Goal: Task Accomplishment & Management: Manage account settings

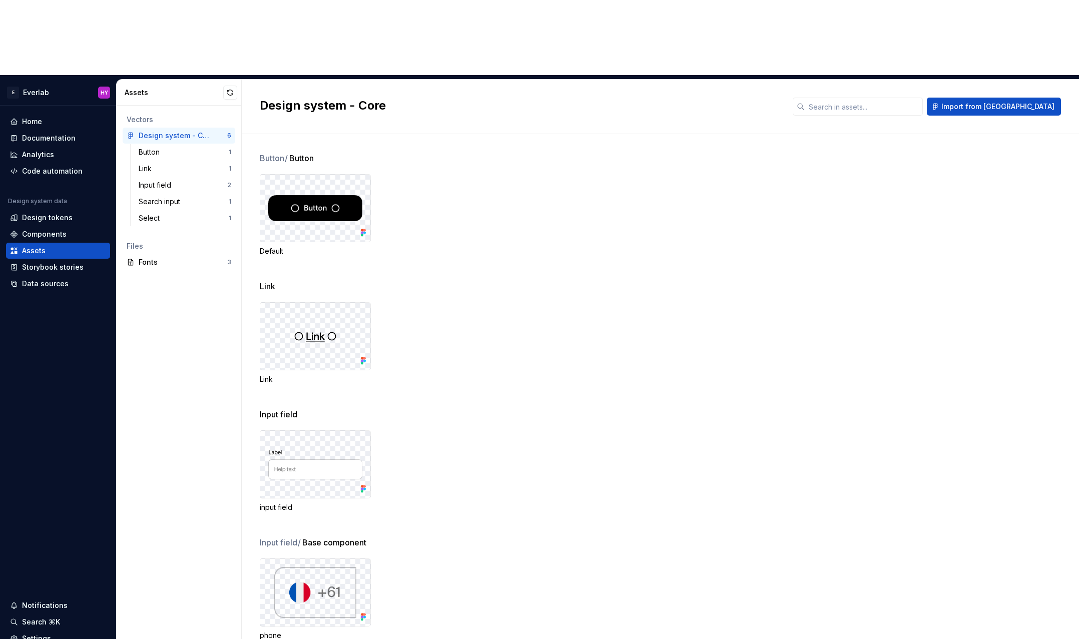
click at [605, 174] on div "Default" at bounding box center [669, 215] width 819 height 82
click at [72, 133] on div "Documentation" at bounding box center [49, 138] width 54 height 10
click at [67, 213] on div "Design tokens" at bounding box center [47, 218] width 51 height 10
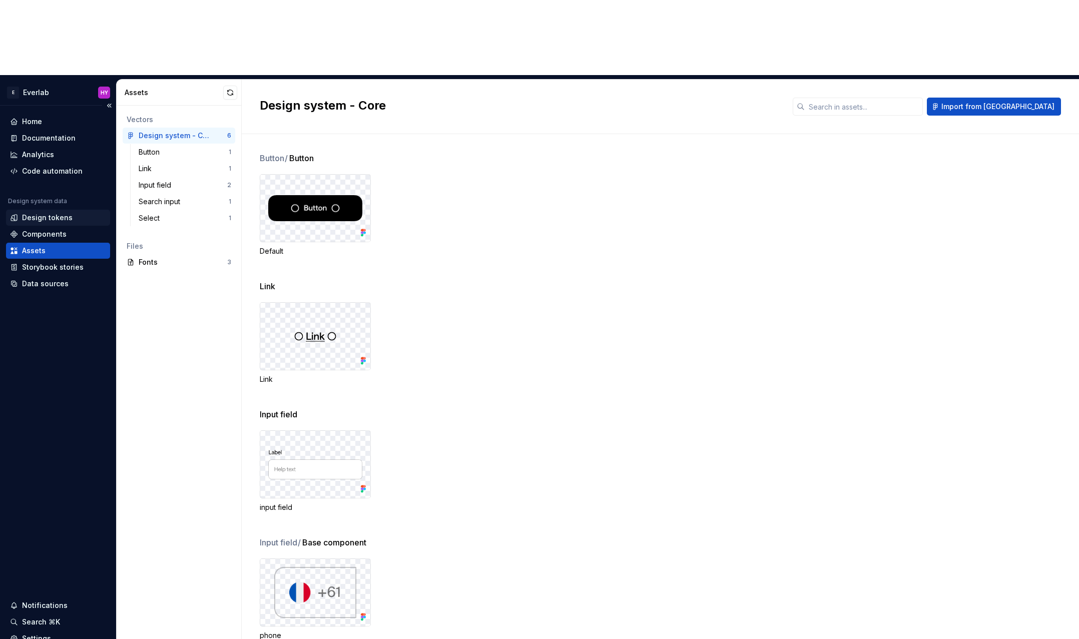
click at [67, 213] on div "Design tokens" at bounding box center [47, 218] width 51 height 10
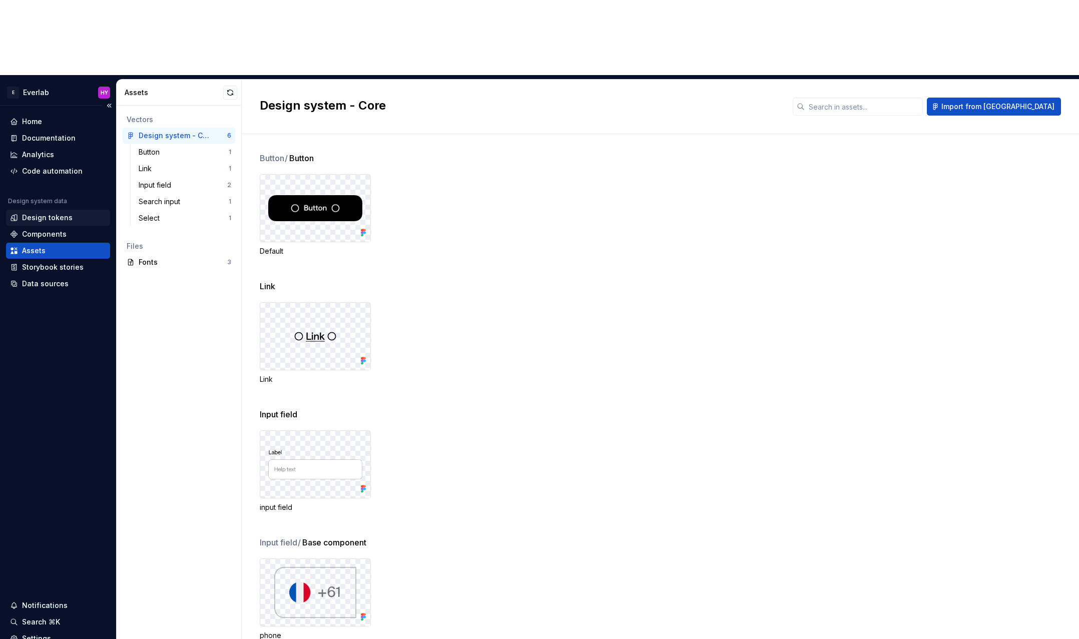
click at [67, 213] on div "Design tokens" at bounding box center [47, 218] width 51 height 10
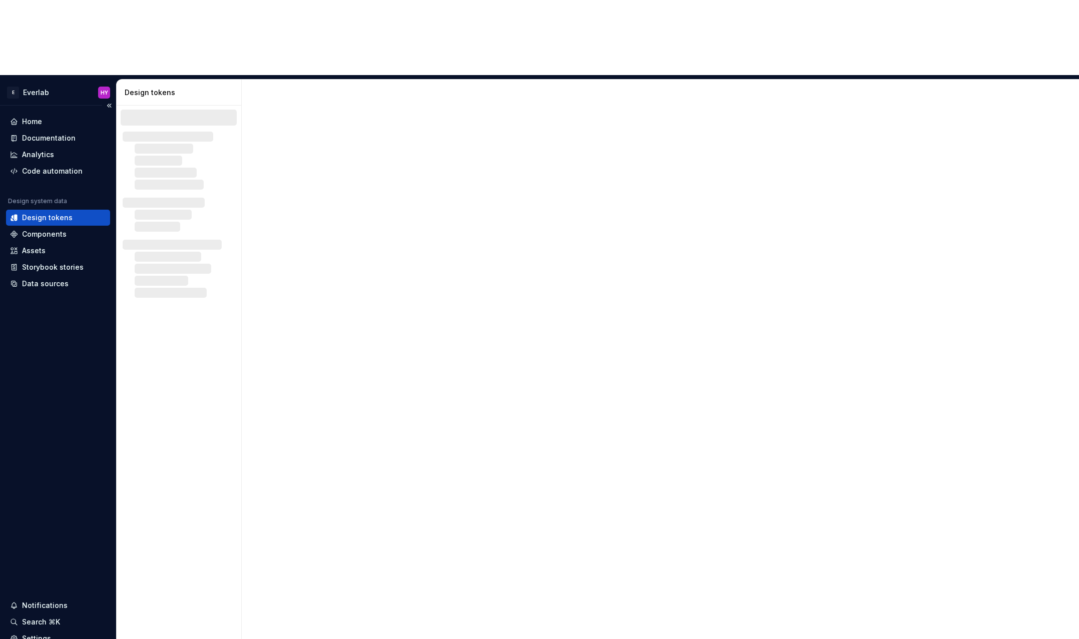
click at [63, 213] on div "Design tokens" at bounding box center [47, 218] width 51 height 10
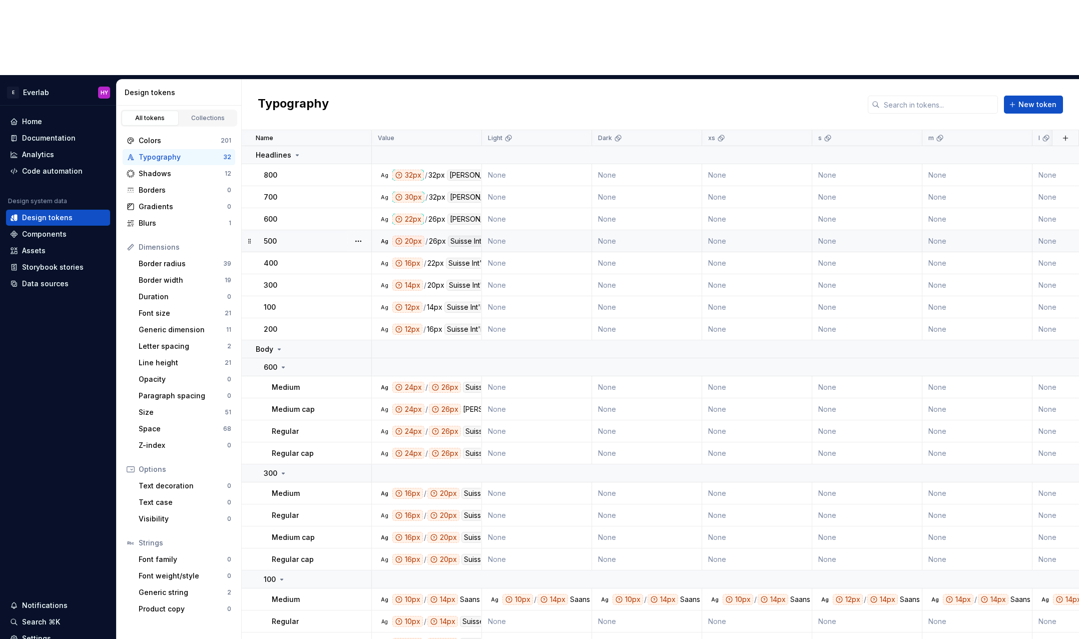
click at [450, 230] on td "Ag 20px / 26px Suisse Int'l 500" at bounding box center [427, 241] width 110 height 22
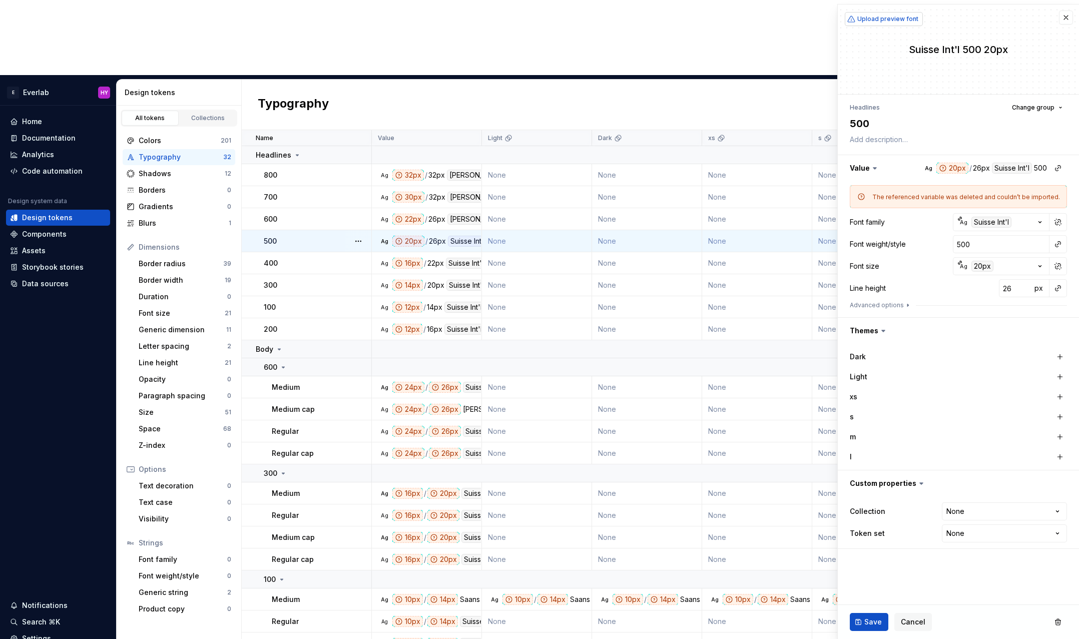
type textarea "*"
click at [1017, 168] on button "button" at bounding box center [958, 168] width 241 height 26
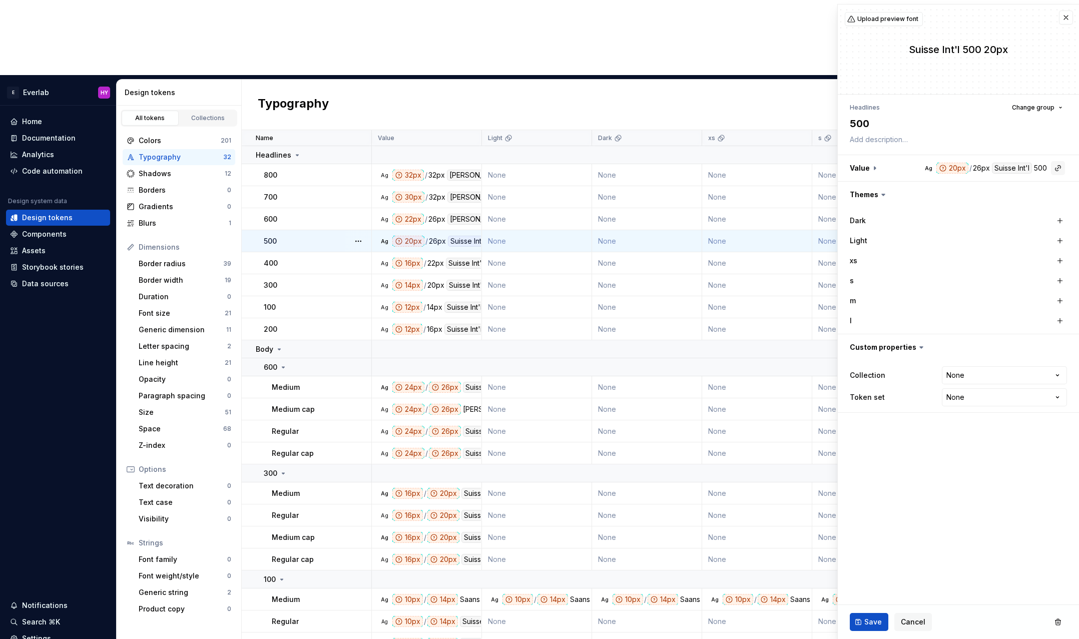
click at [1053, 165] on button "button" at bounding box center [1058, 168] width 14 height 14
type input "saa"
click at [1065, 17] on html "E Everlab HY Home Documentation Analytics Code automation Design system data De…" at bounding box center [539, 319] width 1079 height 639
click at [1061, 20] on button "button" at bounding box center [1066, 18] width 14 height 14
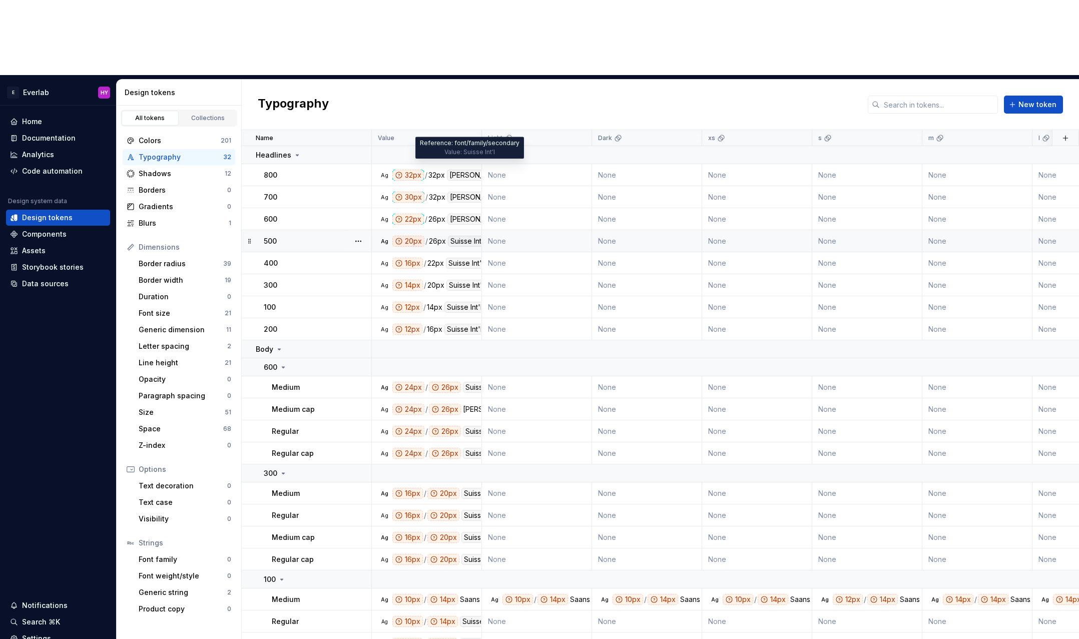
click at [458, 236] on div "Suisse Int'l" at bounding box center [468, 241] width 40 height 11
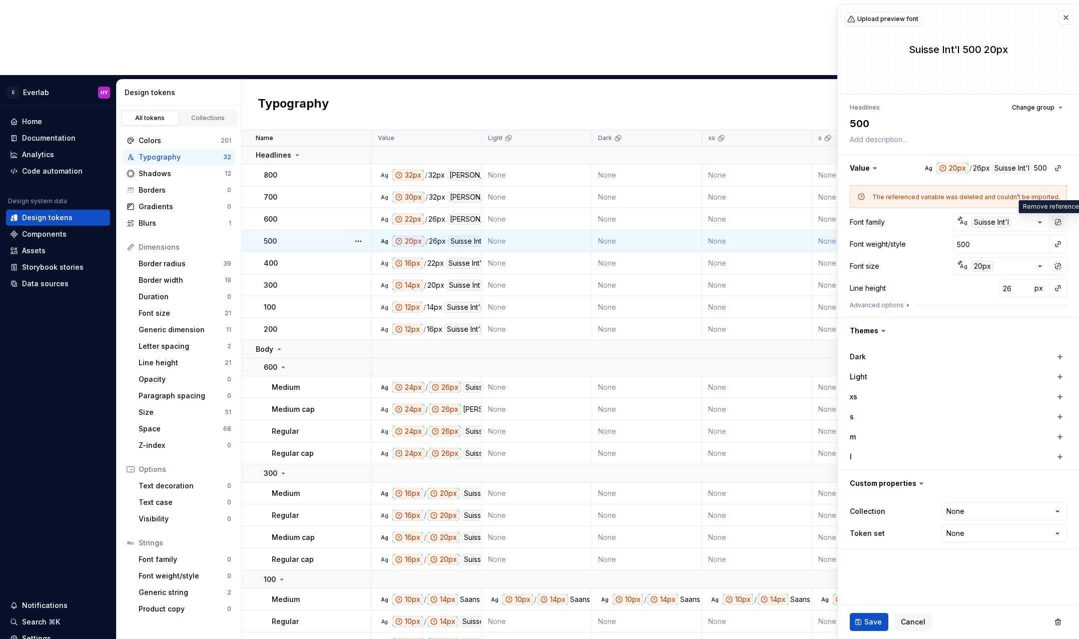
click at [1056, 225] on button "button" at bounding box center [1058, 222] width 14 height 14
click at [1004, 223] on input "Suisse Int'l" at bounding box center [1001, 222] width 97 height 18
type textarea "*"
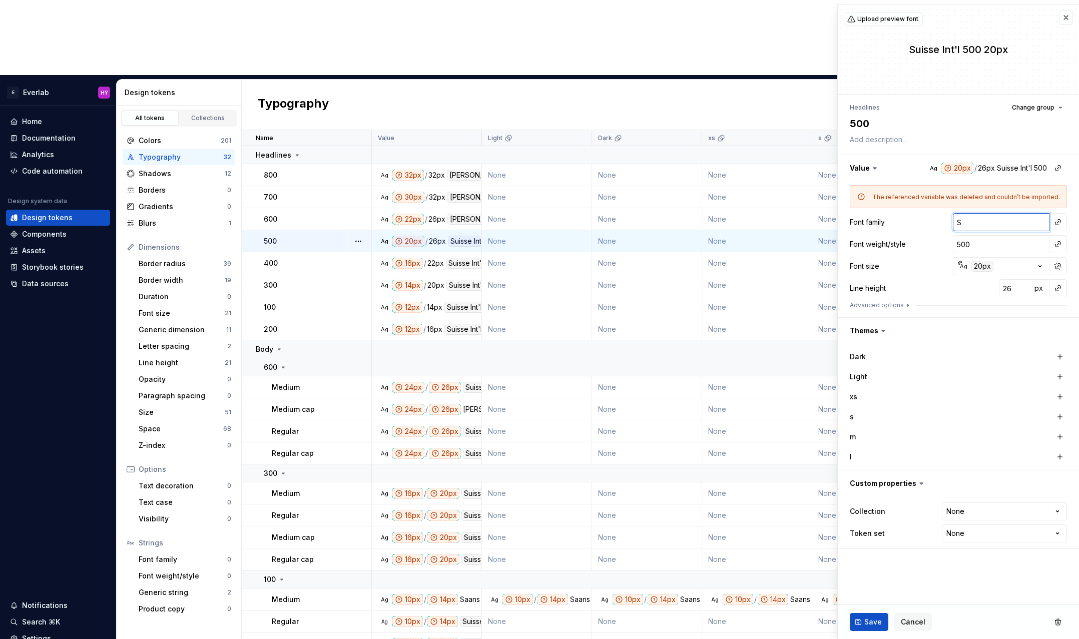
type input "Sa"
type textarea "*"
type input "Saans"
click at [1056, 358] on button "button" at bounding box center [1060, 357] width 14 height 14
click at [1060, 375] on button "button" at bounding box center [1060, 377] width 14 height 14
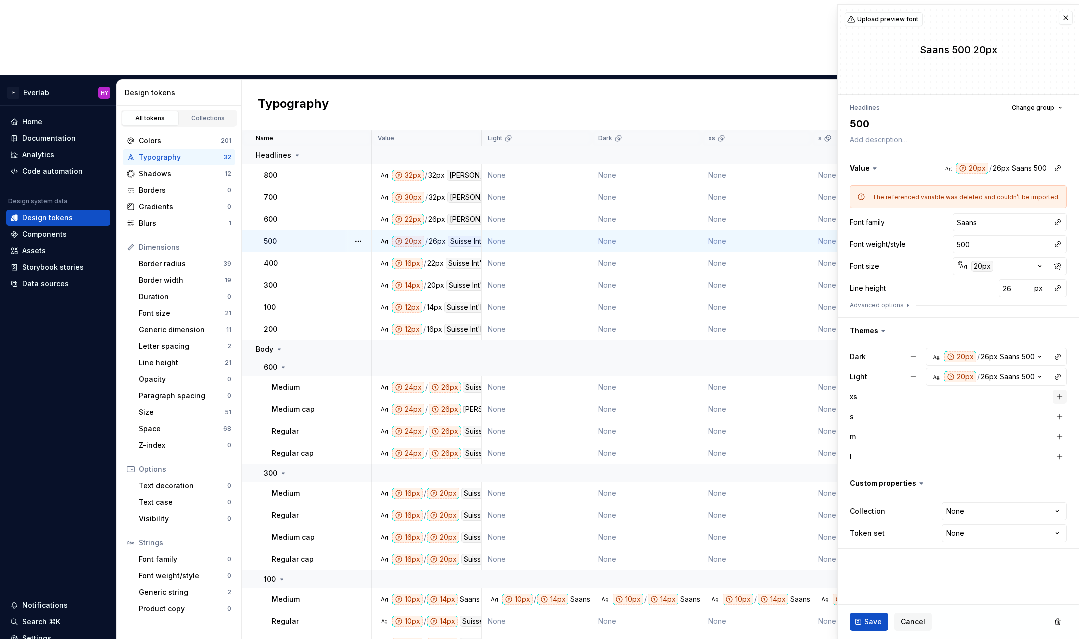
click at [1060, 391] on button "button" at bounding box center [1060, 397] width 14 height 14
click at [1060, 411] on button "button" at bounding box center [1060, 417] width 14 height 14
click at [1058, 436] on button "button" at bounding box center [1060, 437] width 14 height 14
click at [1058, 457] on button "button" at bounding box center [1060, 457] width 14 height 14
click at [861, 626] on button "Save" at bounding box center [869, 622] width 39 height 18
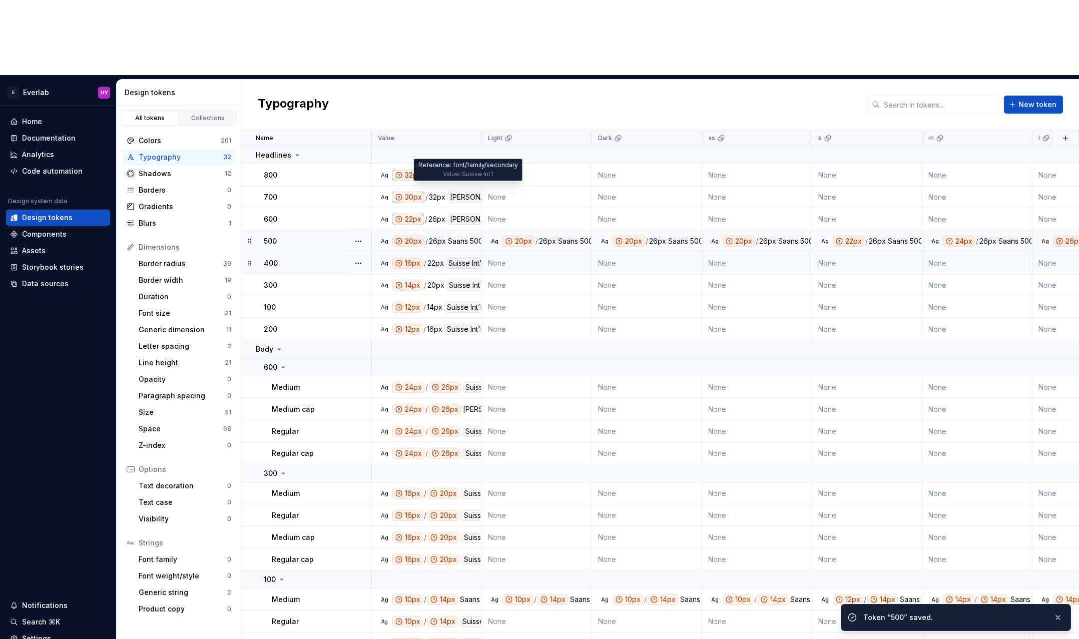
click at [451, 258] on div "Suisse Int'l" at bounding box center [466, 263] width 40 height 11
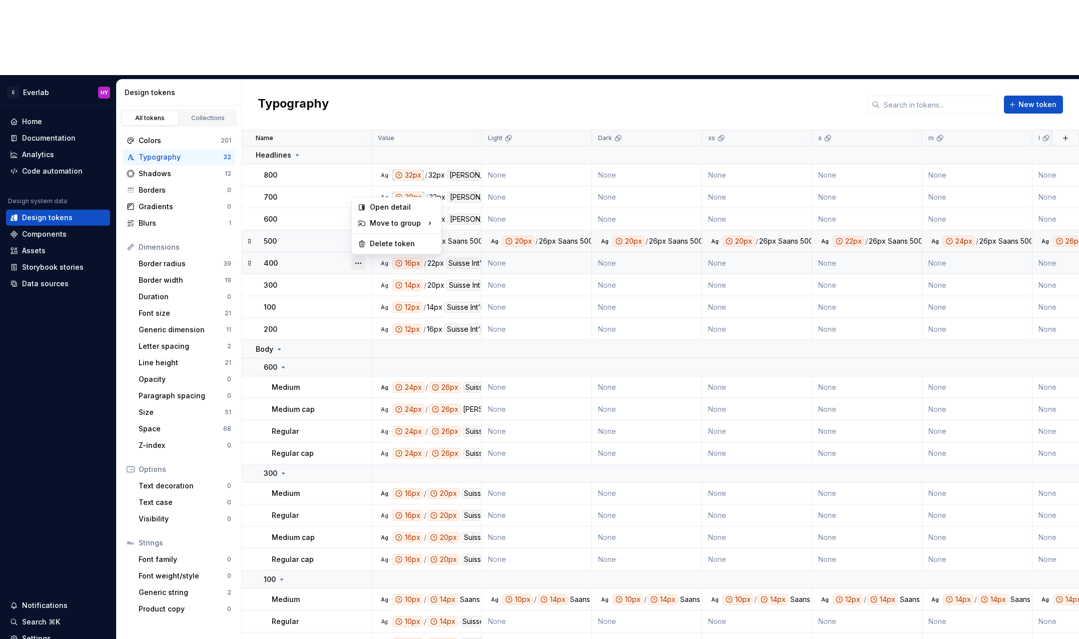
click at [360, 256] on button "button" at bounding box center [358, 263] width 14 height 14
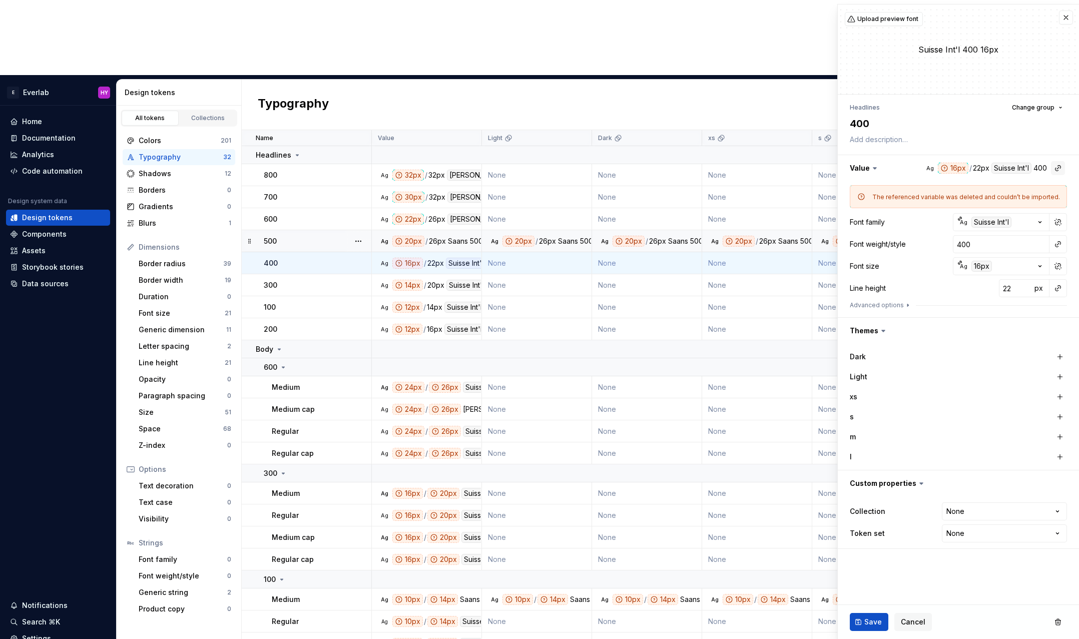
click at [1058, 167] on button "button" at bounding box center [1058, 168] width 14 height 14
click at [1056, 169] on html "E Everlab HY Home Documentation Analytics Code automation Design system data De…" at bounding box center [539, 319] width 1079 height 639
click at [1052, 221] on button "button" at bounding box center [1058, 222] width 14 height 14
click at [996, 229] on input "Suisse Int'l" at bounding box center [1001, 222] width 97 height 18
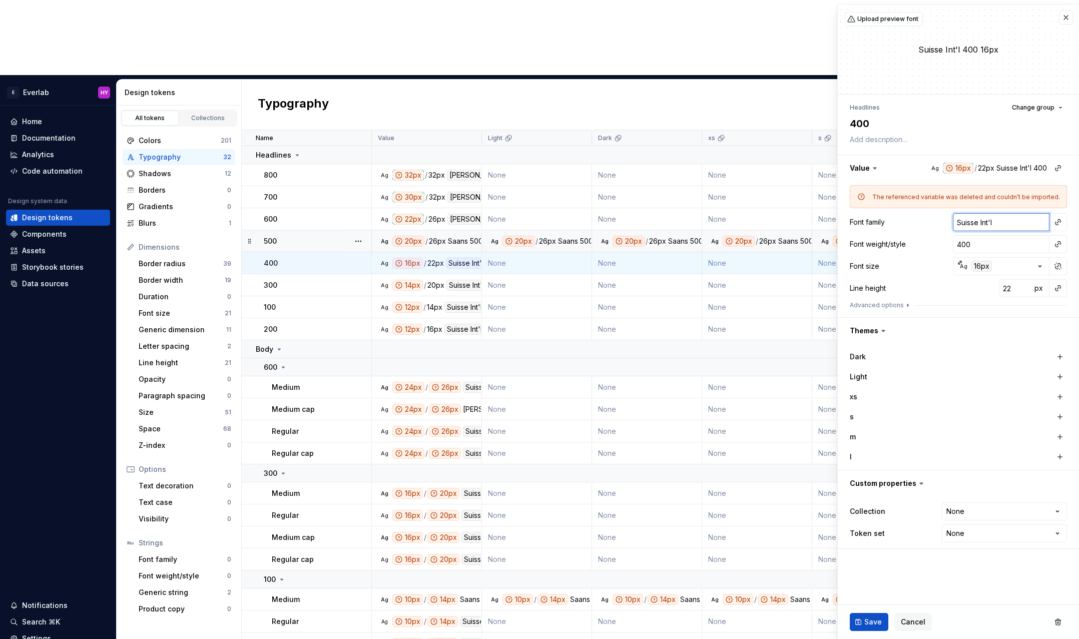
click at [996, 229] on input "Suisse Int'l" at bounding box center [1001, 222] width 97 height 18
type textarea "*"
type input "s"
type textarea "*"
type input "sa"
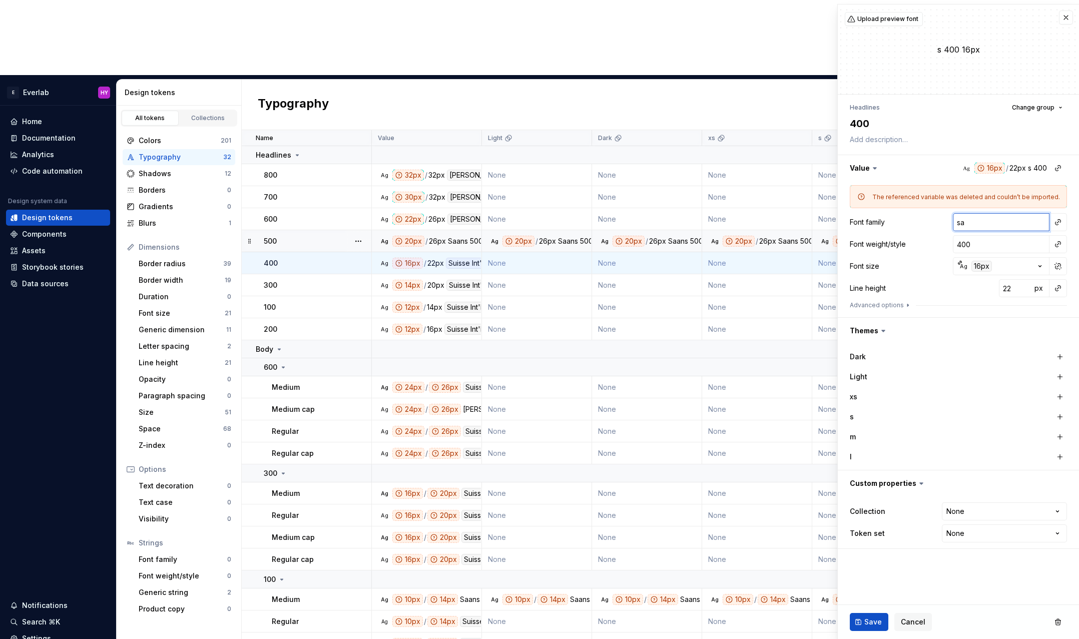
type textarea "*"
type input "san"
type textarea "*"
type input "Saans"
click at [858, 622] on button "Save" at bounding box center [869, 622] width 39 height 18
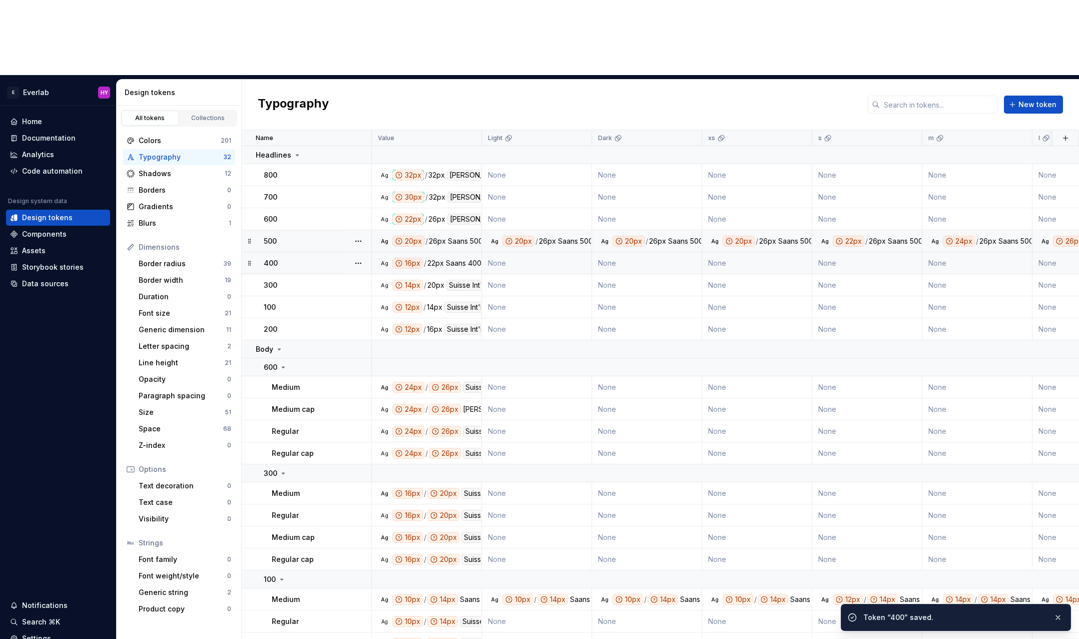
click at [453, 280] on div "Suisse Int'l" at bounding box center [466, 285] width 40 height 11
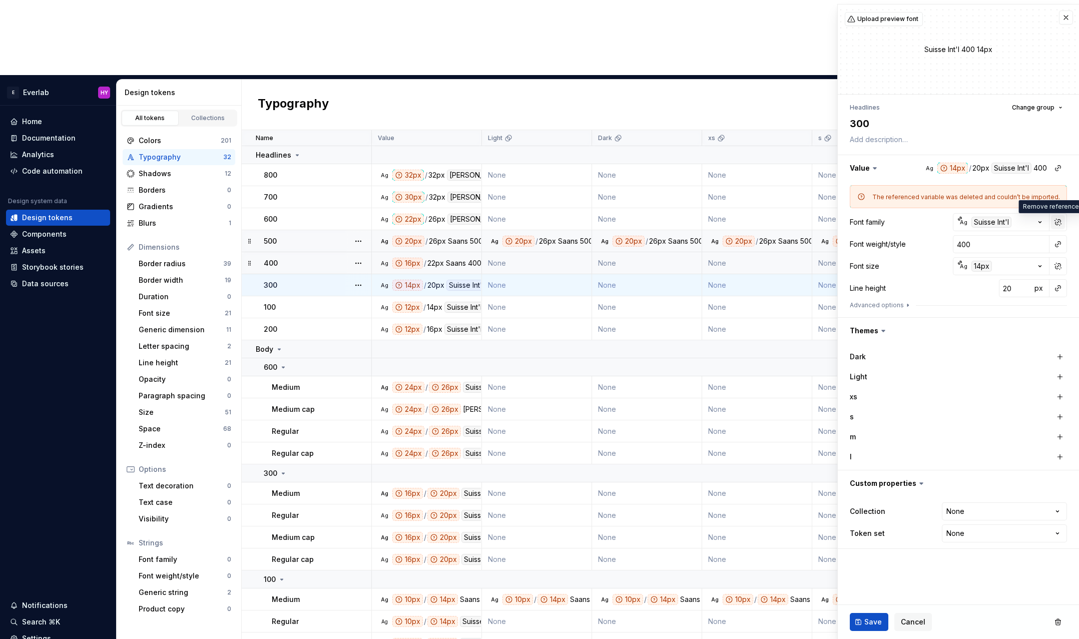
click at [1060, 221] on button "button" at bounding box center [1058, 222] width 14 height 14
click at [1009, 222] on input "Suisse Int'l" at bounding box center [1001, 222] width 97 height 18
type textarea "*"
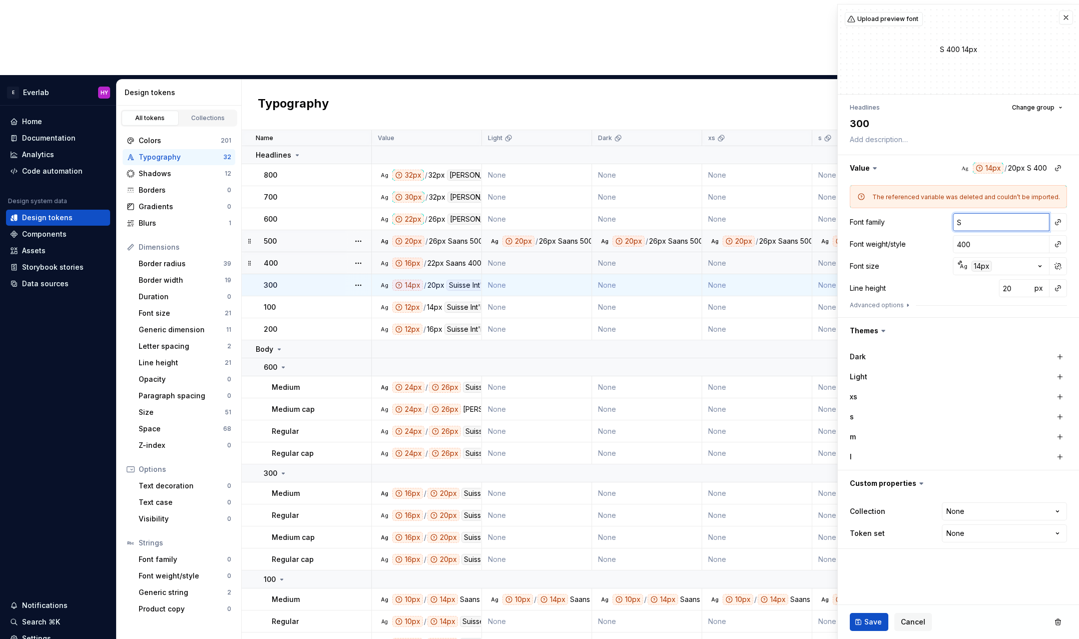
type input "Saans"
click at [863, 623] on button "Save" at bounding box center [869, 622] width 39 height 18
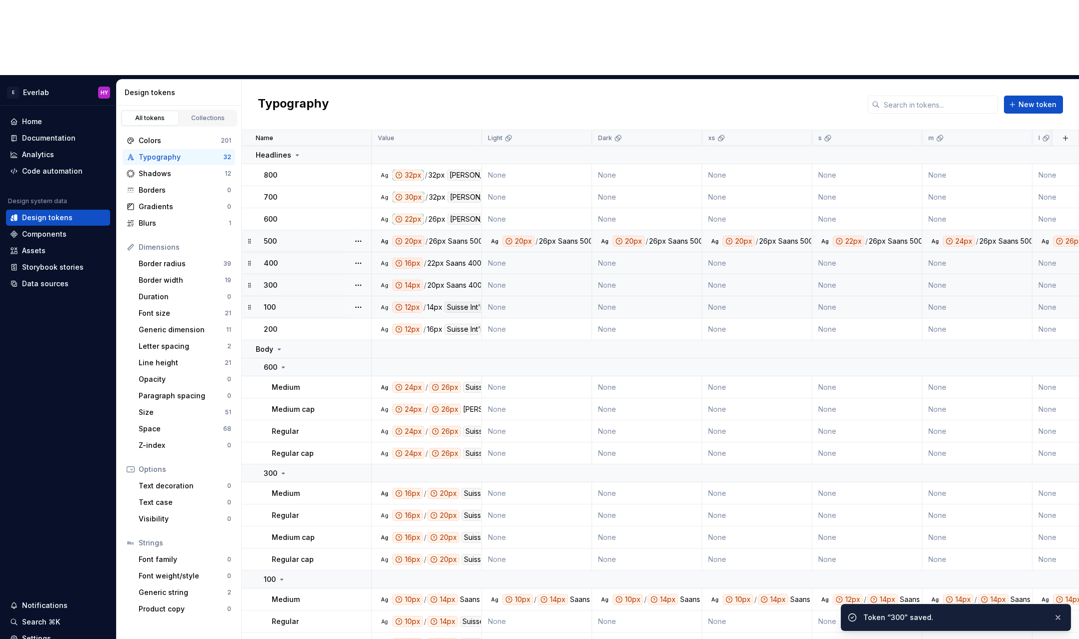
click at [457, 302] on div "Suisse Int'l" at bounding box center [464, 307] width 40 height 11
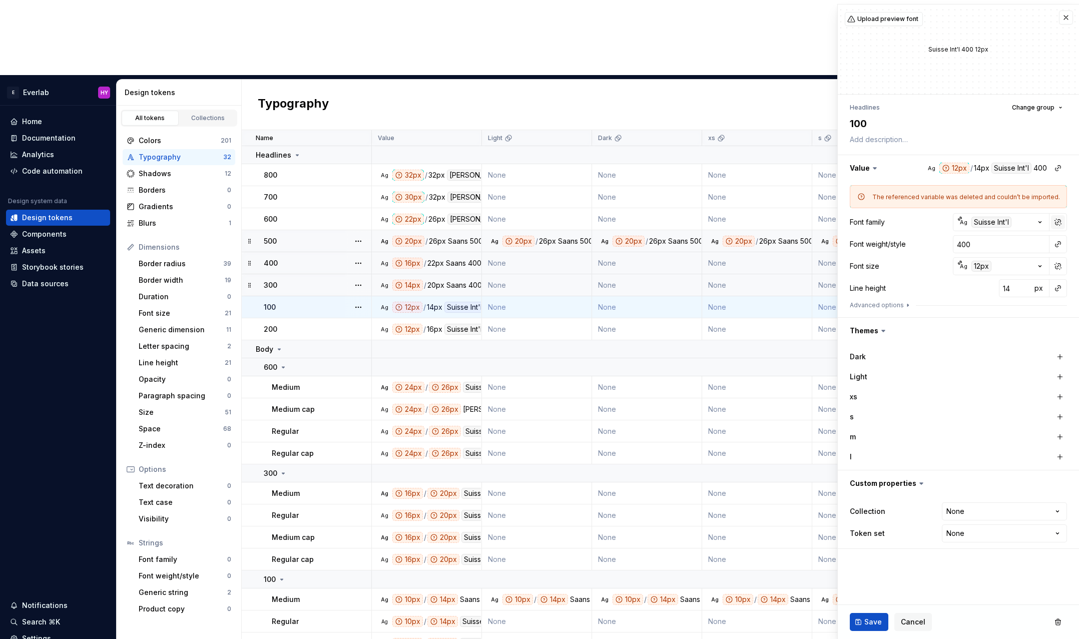
click at [1059, 222] on button "button" at bounding box center [1058, 222] width 14 height 14
click at [1021, 224] on input "Suisse Int'l" at bounding box center [1001, 222] width 97 height 18
type textarea "*"
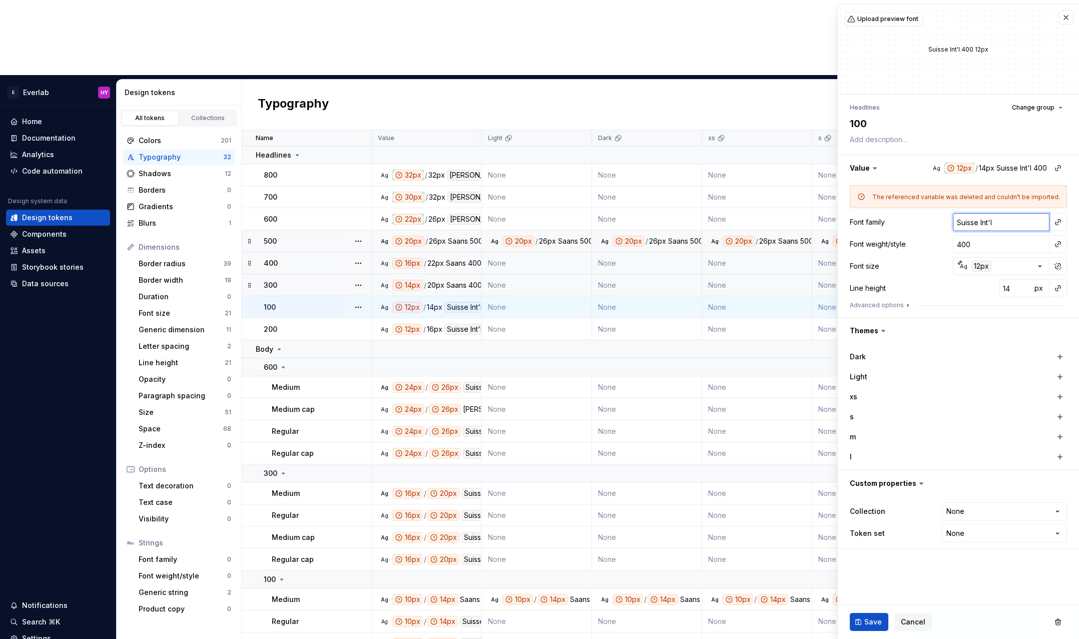
type input "S"
type textarea "*"
type input "Saans"
click at [869, 622] on span "Save" at bounding box center [873, 622] width 18 height 10
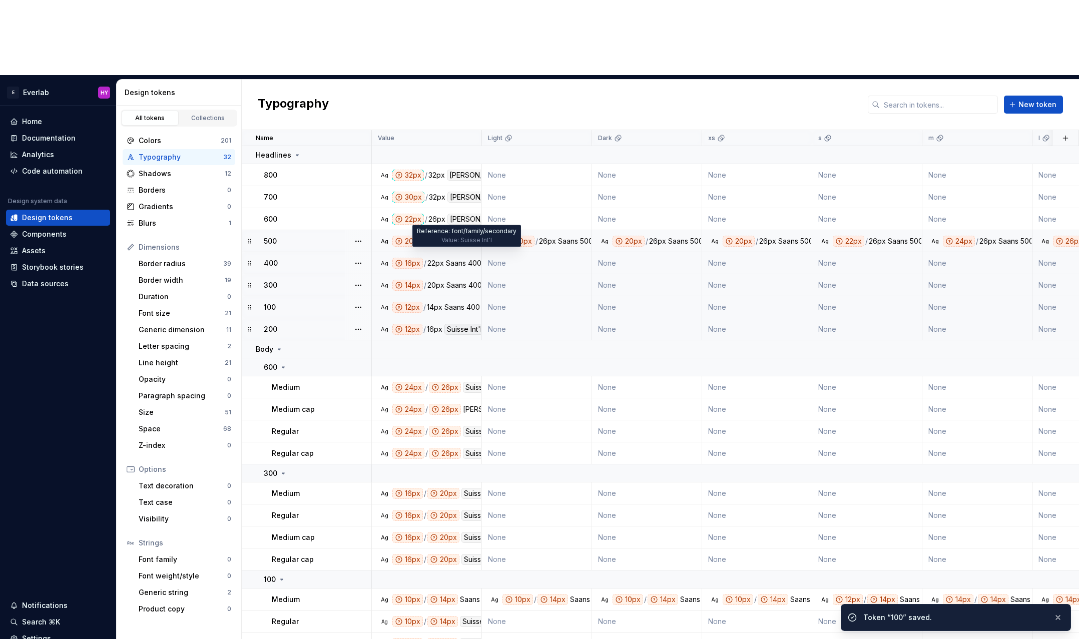
click at [461, 324] on div "Suisse Int'l" at bounding box center [464, 329] width 40 height 11
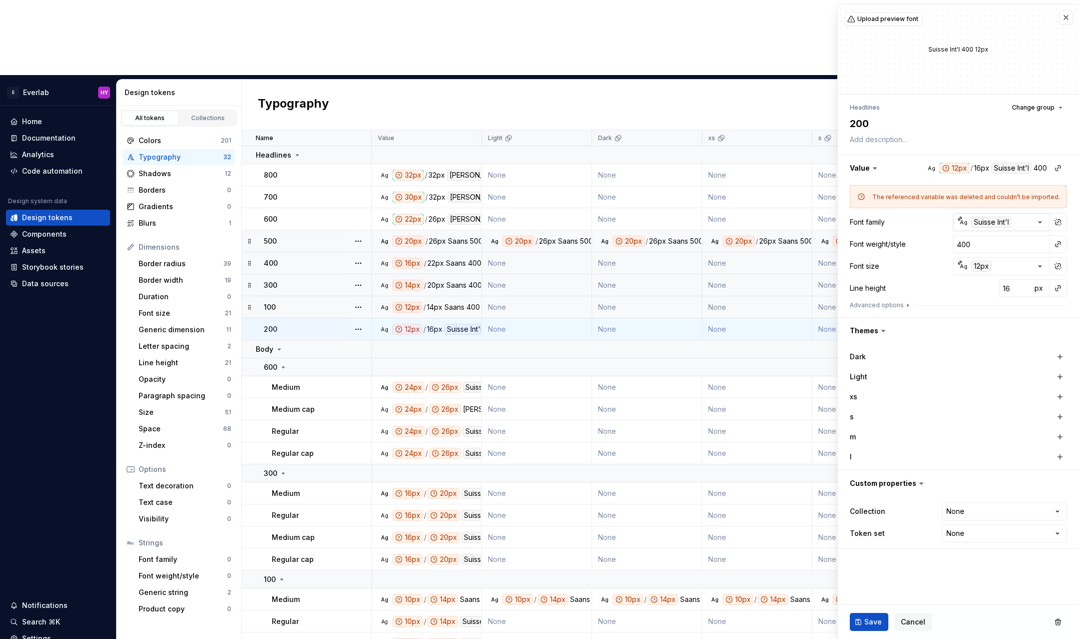
click at [1038, 222] on icon "button" at bounding box center [1040, 222] width 10 height 10
click at [1011, 218] on html "E Everlab HY Home Documentation Analytics Code automation Design system data De…" at bounding box center [539, 319] width 1079 height 639
click at [1061, 220] on button "button" at bounding box center [1058, 222] width 14 height 14
click at [1004, 221] on input "Suisse Int'l" at bounding box center [1001, 222] width 97 height 18
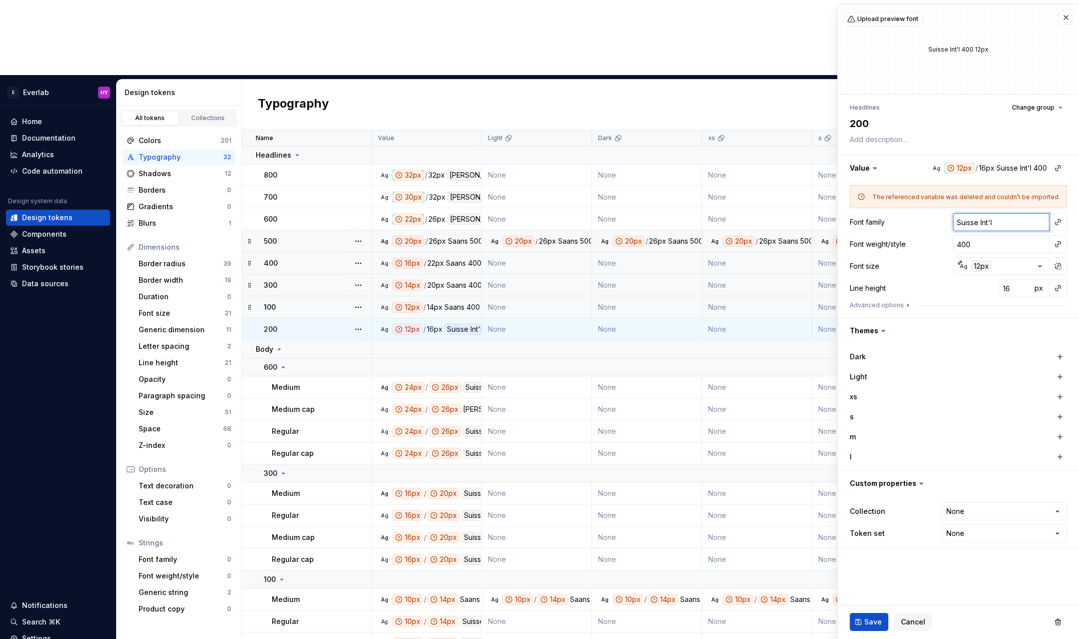
click at [1004, 221] on input "Suisse Int'l" at bounding box center [1001, 222] width 97 height 18
type textarea "*"
type input "D"
type textarea "*"
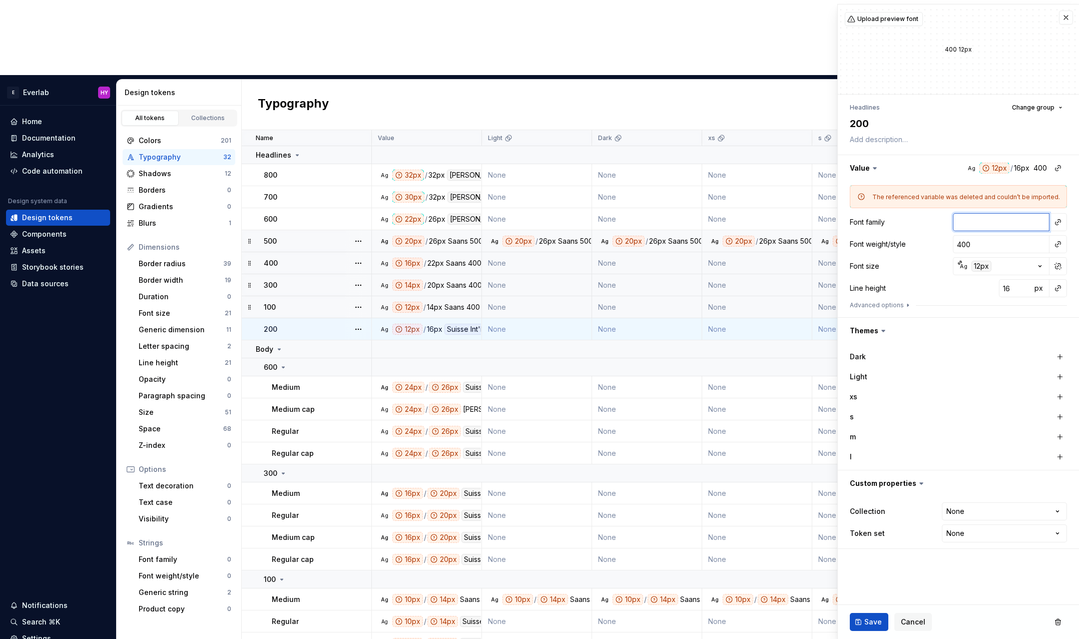
type input "S"
type textarea "*"
type input "Saans"
click at [861, 619] on button "Save" at bounding box center [869, 622] width 39 height 18
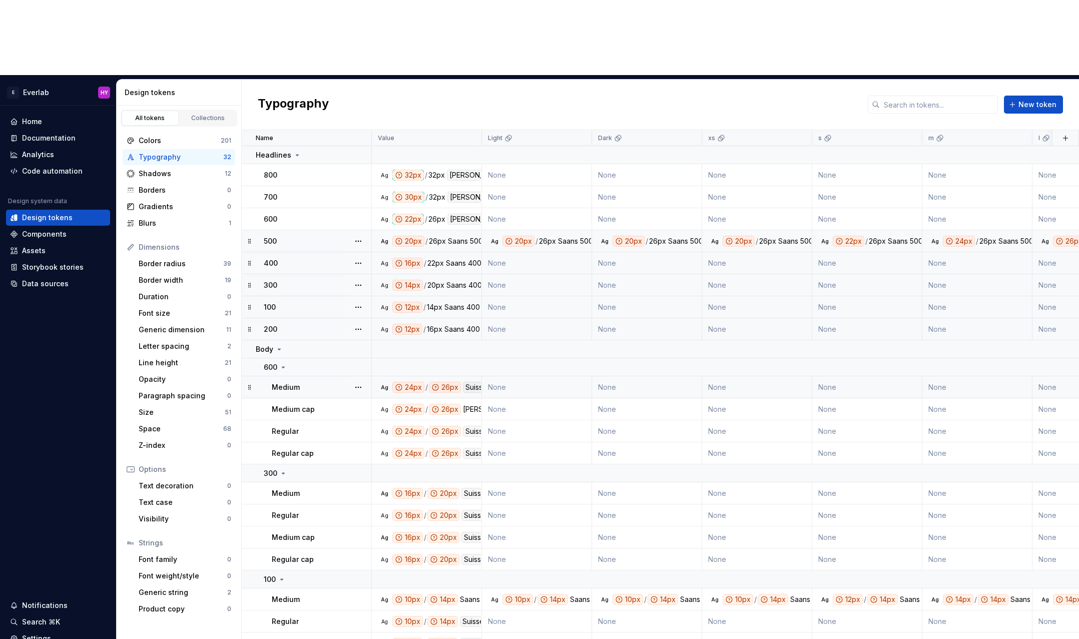
click at [472, 382] on div "Suisse Int'l" at bounding box center [483, 387] width 40 height 11
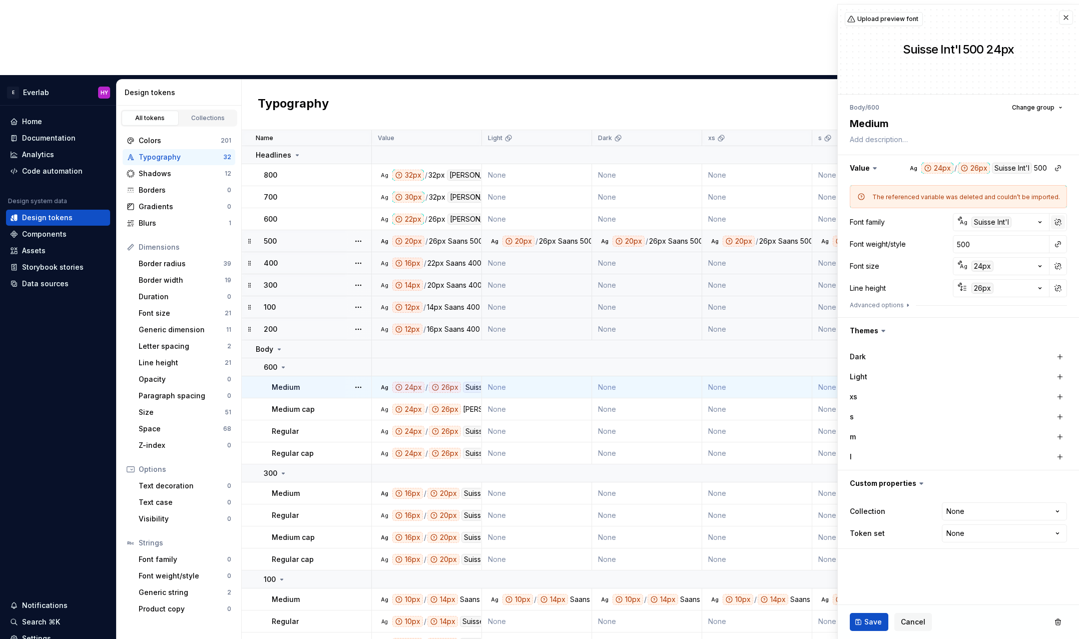
click at [1058, 218] on button "button" at bounding box center [1058, 222] width 14 height 14
click at [997, 221] on input "Suisse Int'l" at bounding box center [1001, 222] width 97 height 18
type textarea "*"
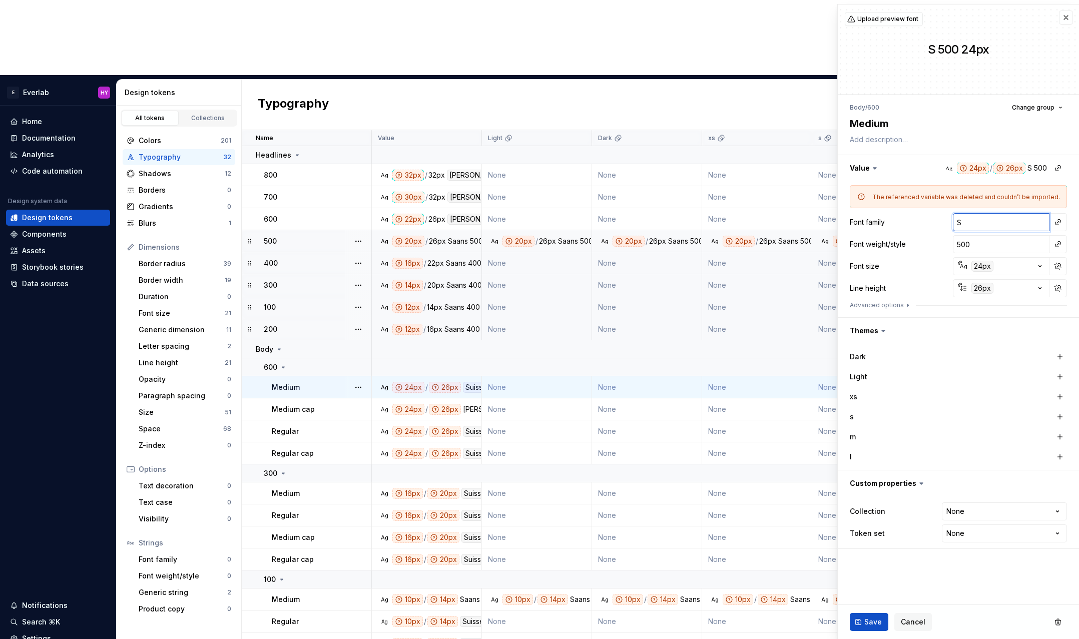
type input "Saans"
click at [865, 626] on span "Save" at bounding box center [873, 622] width 18 height 10
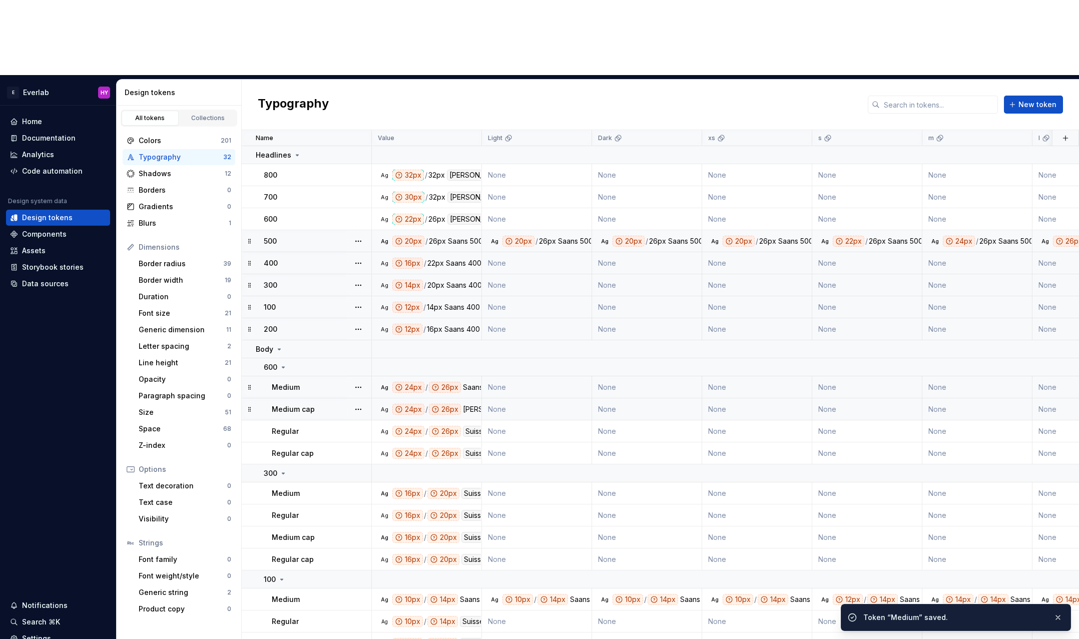
click at [465, 404] on div "[PERSON_NAME]" at bounding box center [491, 409] width 56 height 11
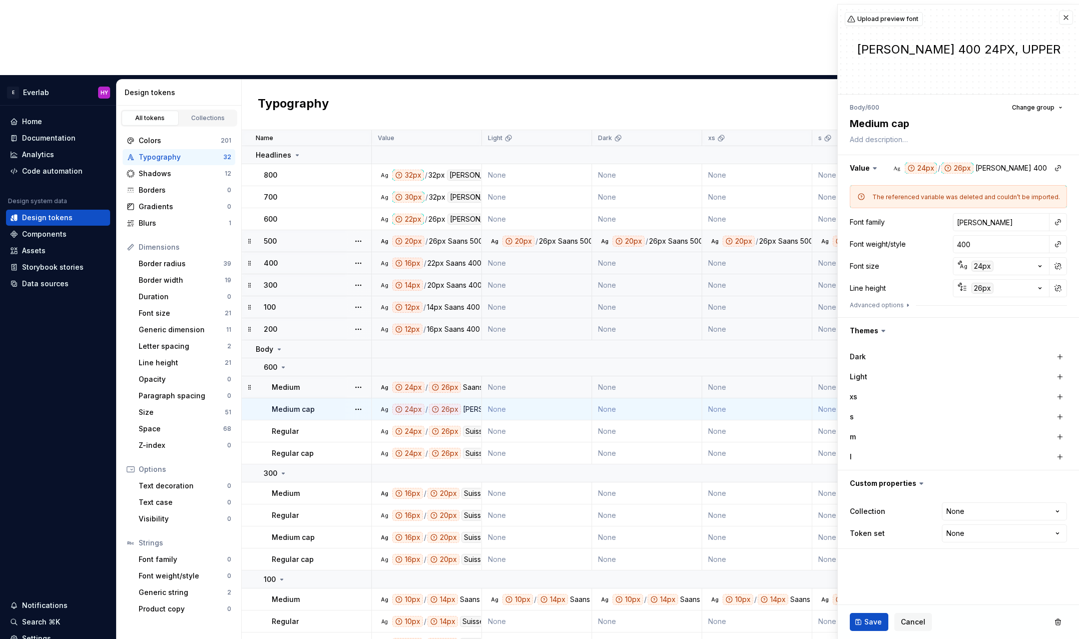
click at [1068, 9] on div "[PERSON_NAME] 400 24px, upper" at bounding box center [958, 50] width 241 height 90
click at [998, 226] on input "[PERSON_NAME]" at bounding box center [1001, 222] width 97 height 18
type textarea "*"
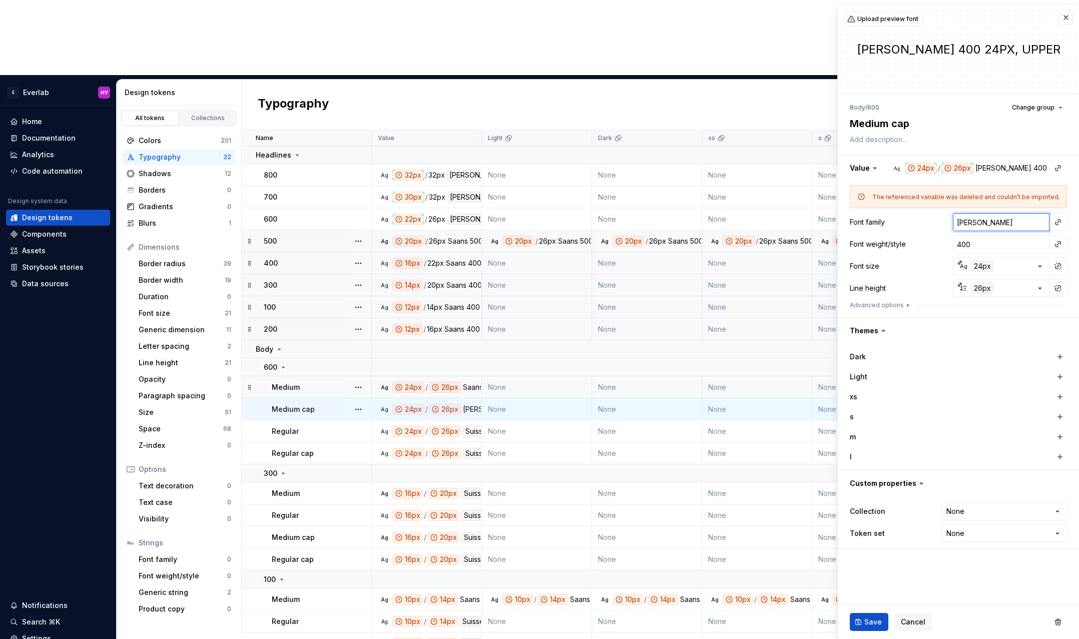
type input "S"
type textarea "*"
type input "Saans"
click at [877, 626] on span "Save" at bounding box center [873, 622] width 18 height 10
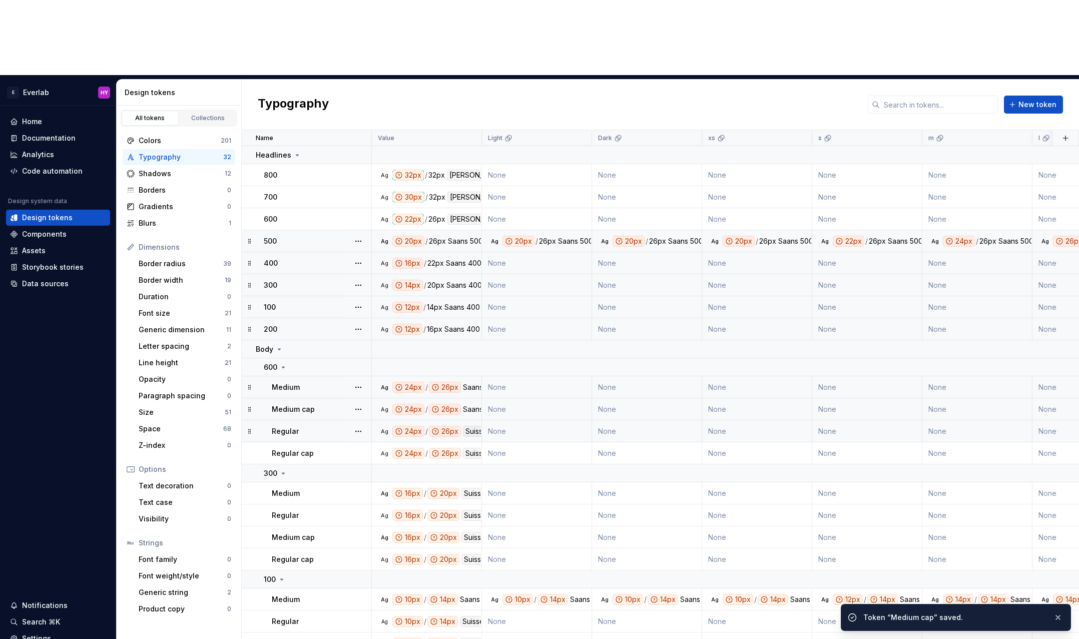
click at [472, 426] on div "Suisse Int'l" at bounding box center [483, 431] width 40 height 11
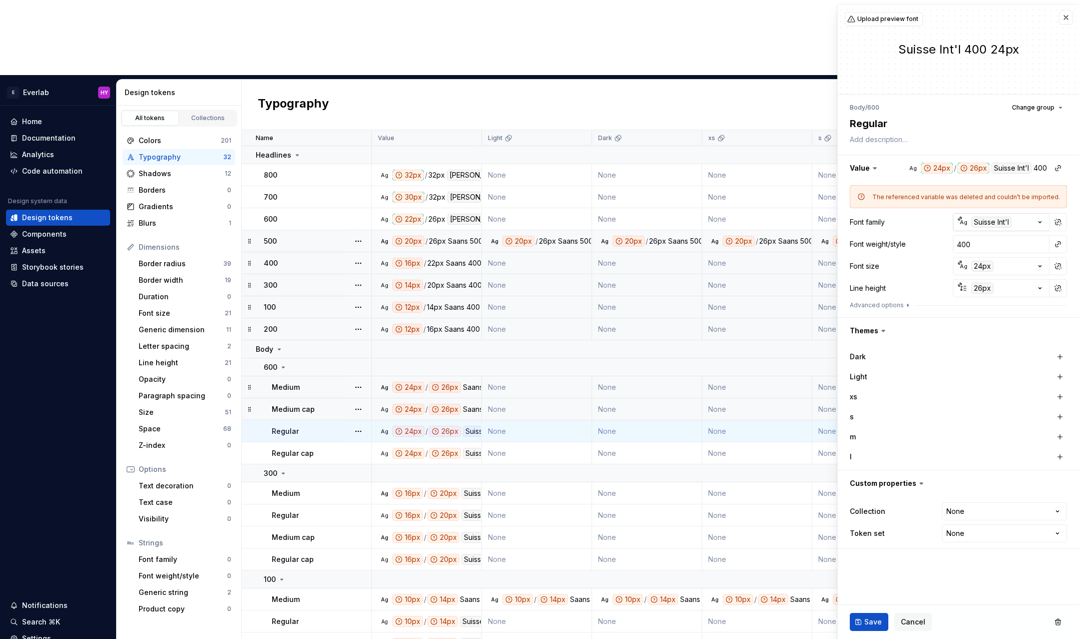
click at [992, 221] on div "Suisse Int'l" at bounding box center [991, 222] width 40 height 11
click at [1001, 217] on html "E Everlab HY Home Documentation Analytics Code automation Design system data De…" at bounding box center [539, 319] width 1079 height 639
click at [1054, 223] on button "button" at bounding box center [1058, 222] width 14 height 14
click at [1002, 221] on input "Suisse Int'l" at bounding box center [1001, 222] width 97 height 18
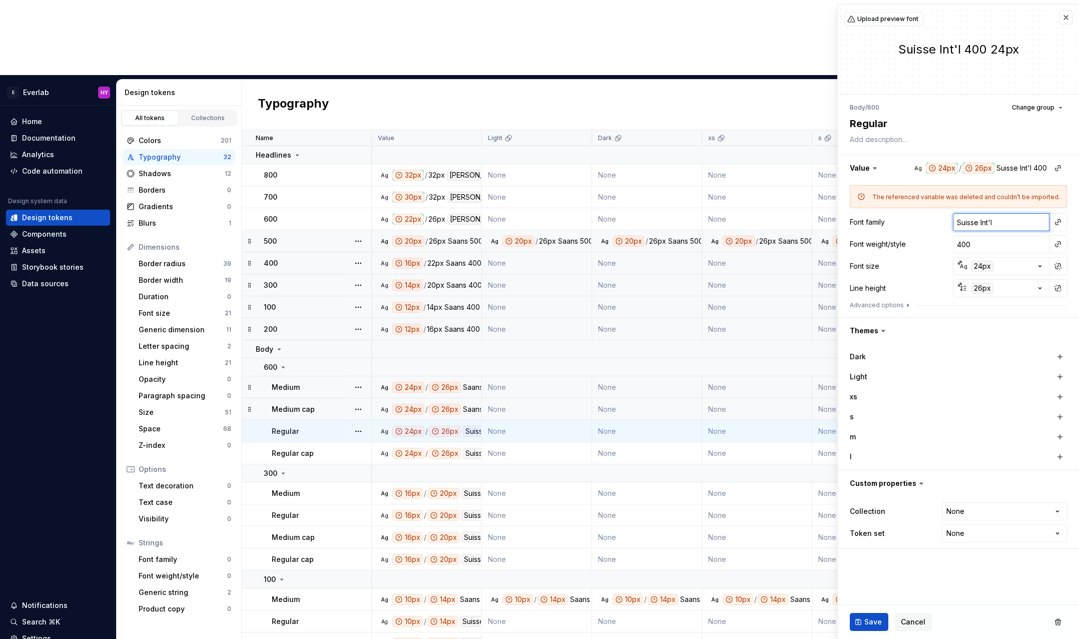
click at [1002, 221] on input "Suisse Int'l" at bounding box center [1001, 222] width 97 height 18
type textarea "*"
type input "S"
type textarea "*"
type input "Saans"
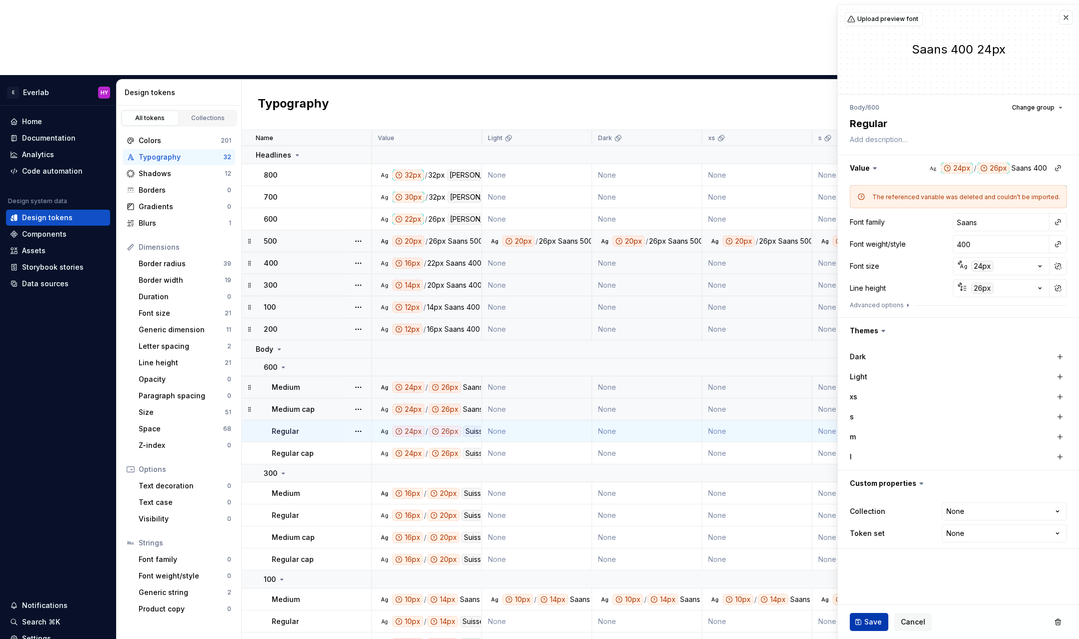
click at [865, 626] on span "Save" at bounding box center [873, 622] width 18 height 10
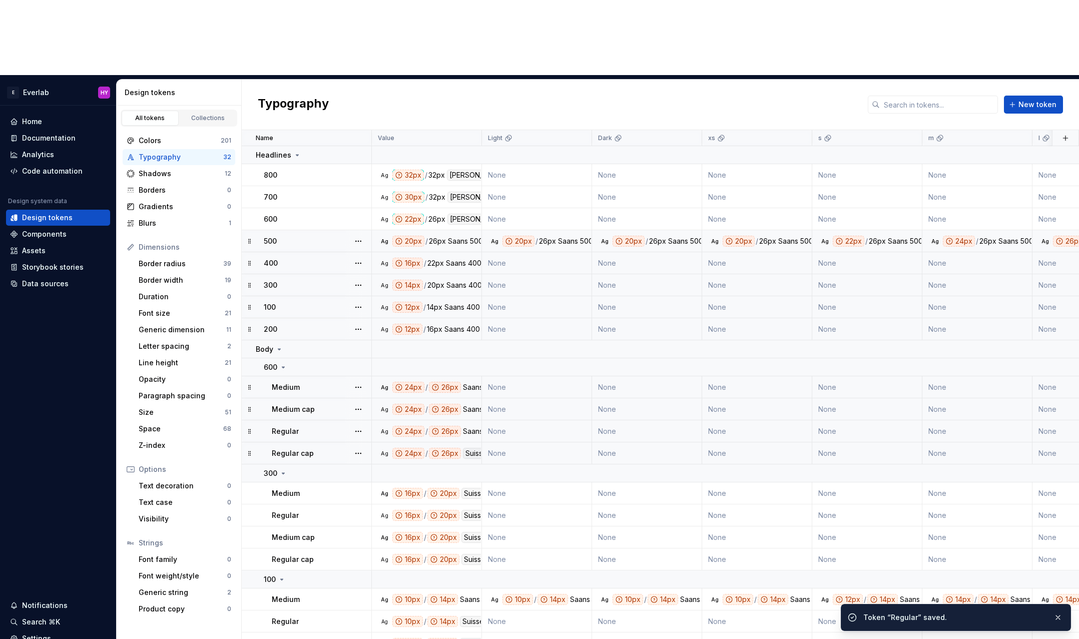
click at [469, 448] on div "Suisse Int'l" at bounding box center [483, 453] width 40 height 11
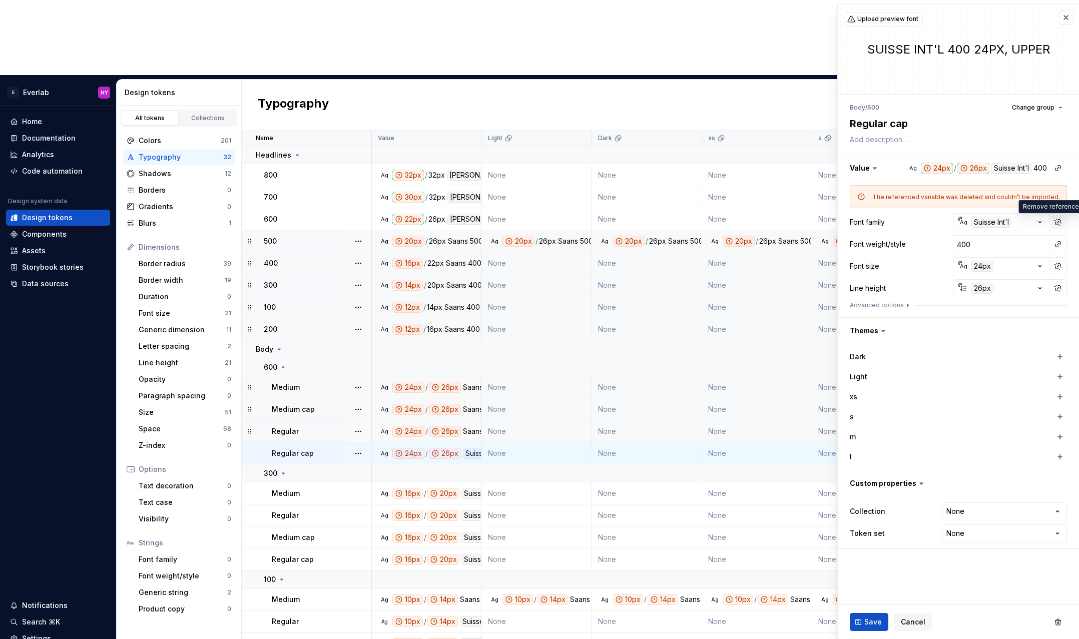
click at [1056, 221] on button "button" at bounding box center [1058, 222] width 14 height 14
click at [1008, 221] on input "Suisse Int'l" at bounding box center [1001, 222] width 97 height 18
type textarea "*"
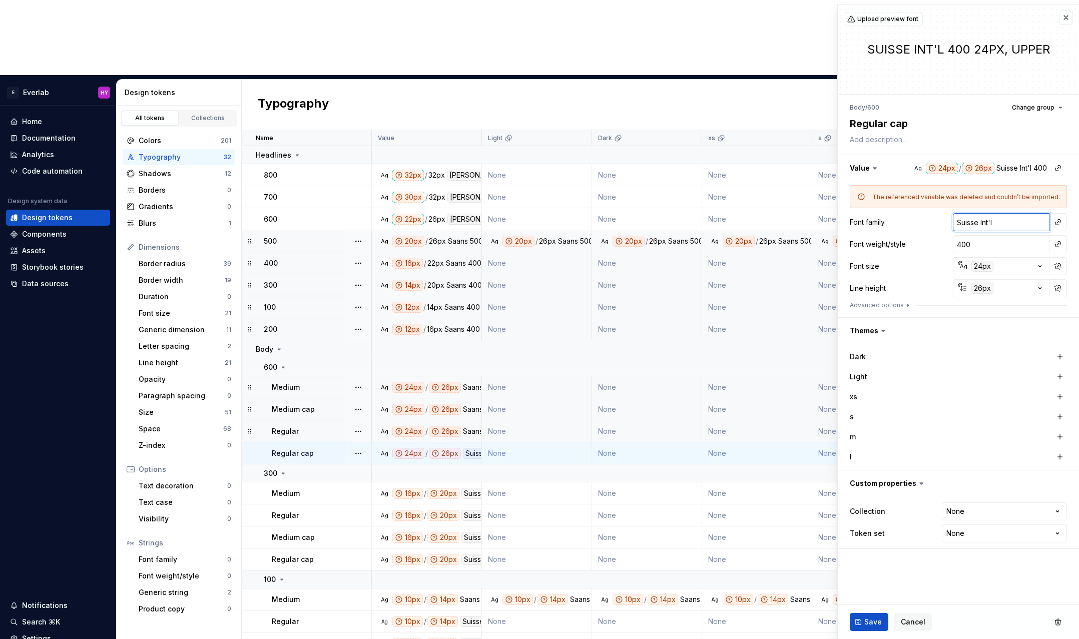
type input "S"
type textarea "*"
type input "Saans"
click at [862, 619] on button "Save" at bounding box center [869, 622] width 39 height 18
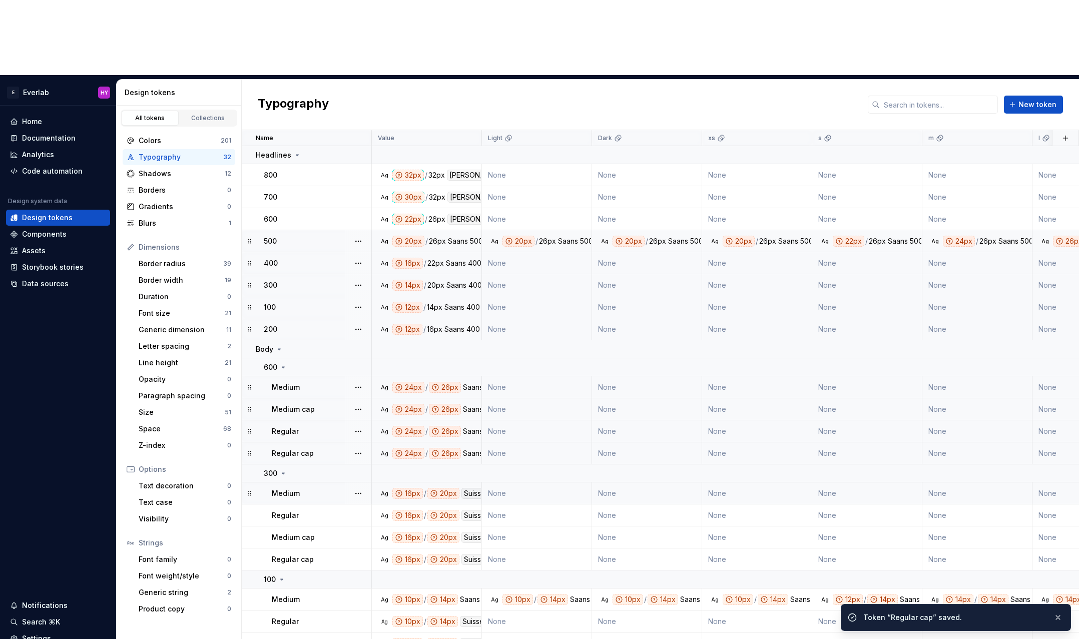
click at [466, 488] on div "Suisse Int'l" at bounding box center [481, 493] width 40 height 11
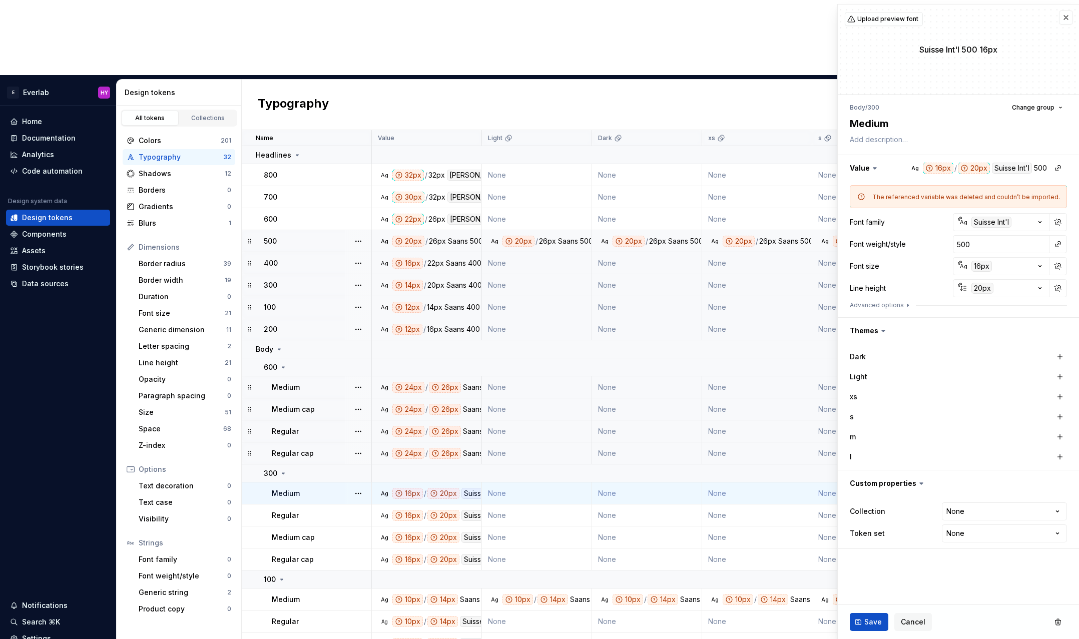
click at [474, 488] on div "Suisse Int'l" at bounding box center [481, 493] width 40 height 11
click at [1052, 221] on button "button" at bounding box center [1058, 222] width 14 height 14
click at [997, 225] on input "Suisse Int'l" at bounding box center [1001, 222] width 97 height 18
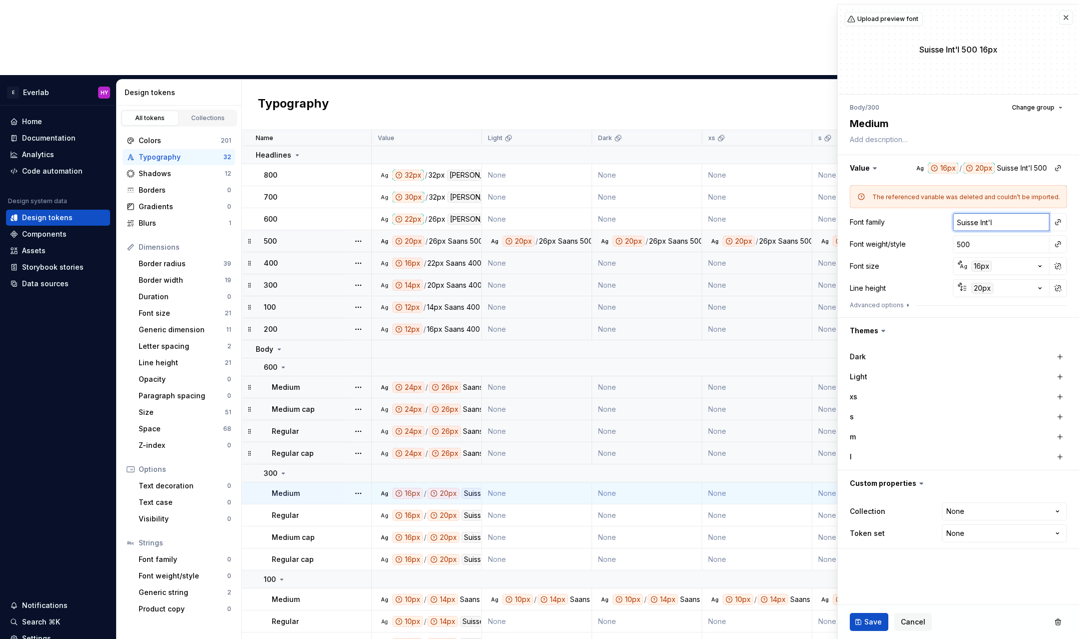
type textarea "*"
type input "S"
type textarea "*"
type input "Sa"
type textarea "*"
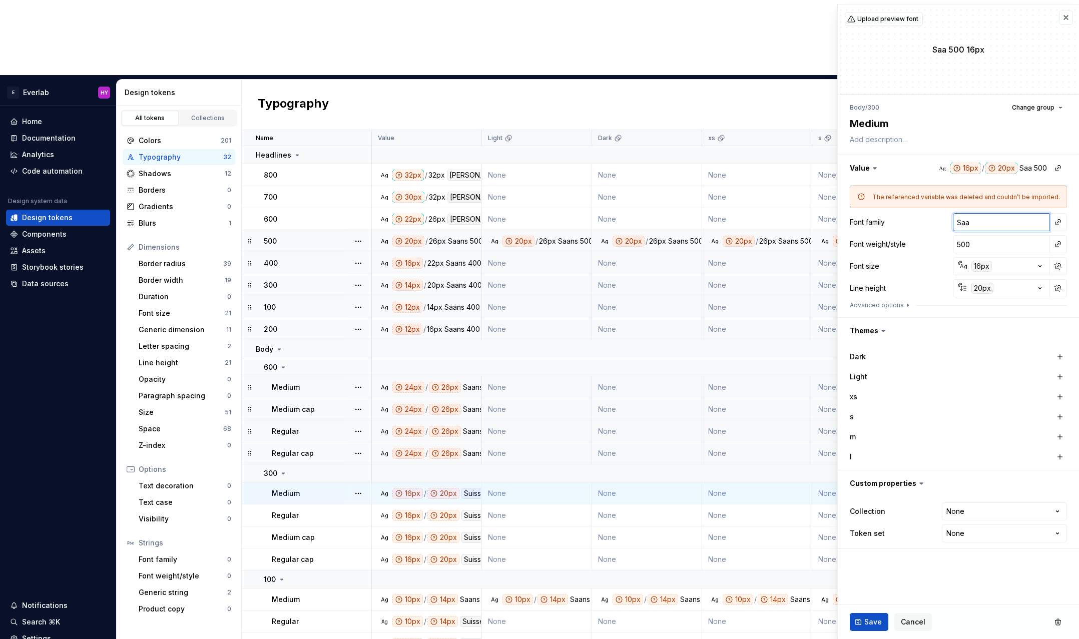
type input "Saans"
click at [872, 622] on span "Save" at bounding box center [873, 622] width 18 height 10
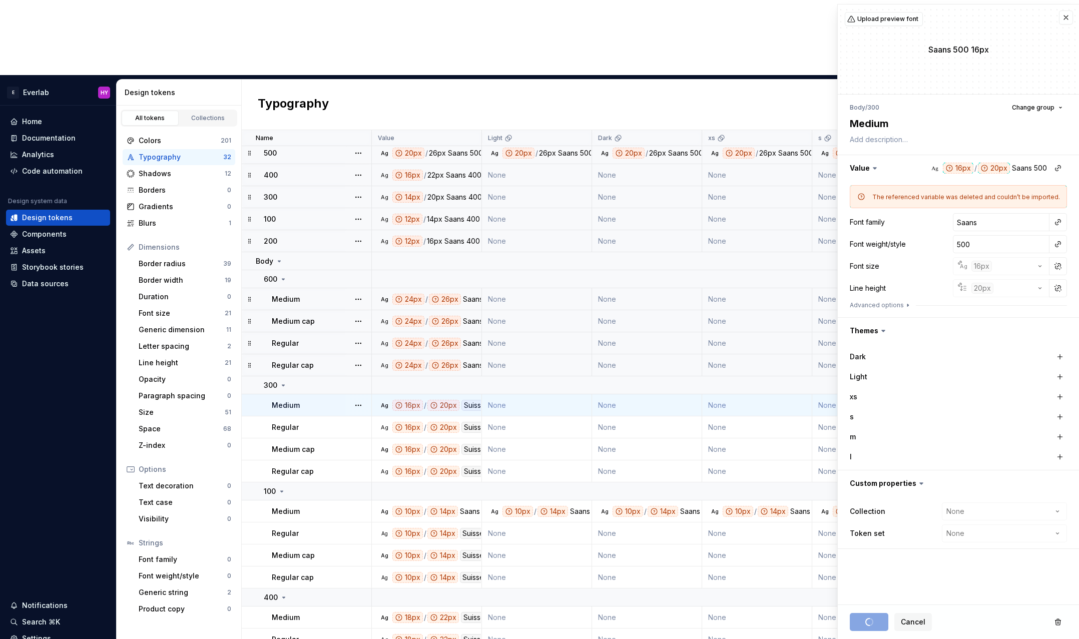
scroll to position [103, 0]
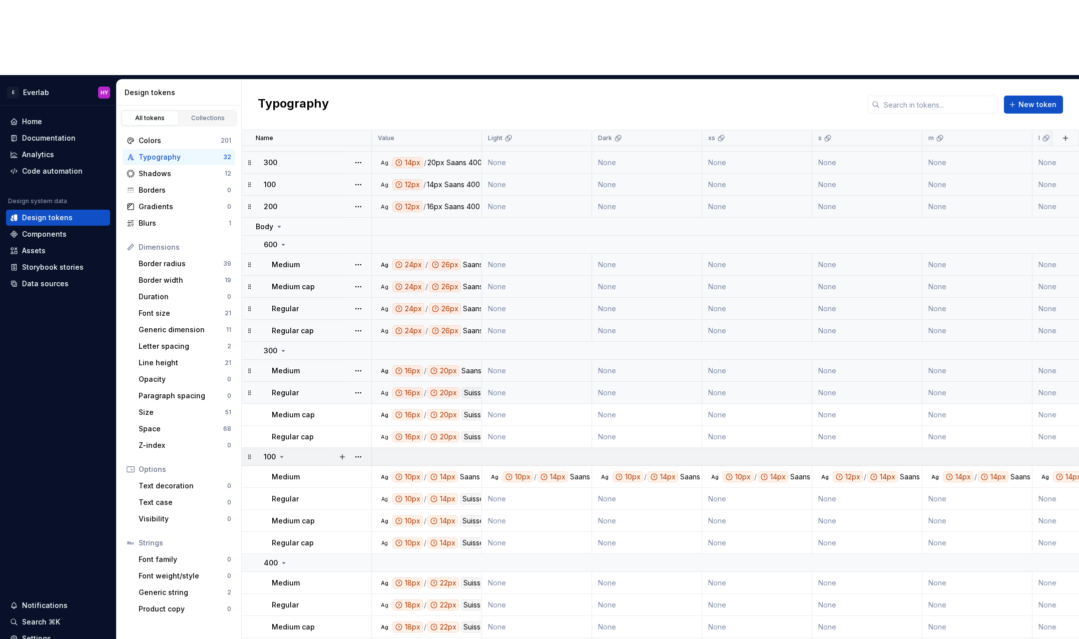
scroll to position [126, 0]
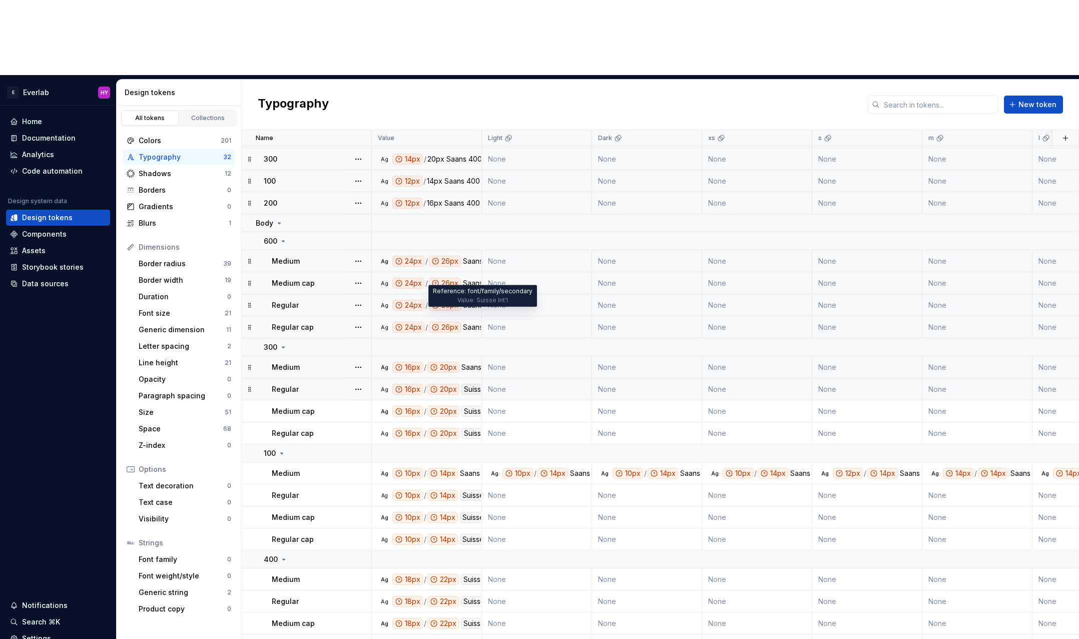
click at [468, 384] on div "Suisse Int'l" at bounding box center [481, 389] width 40 height 11
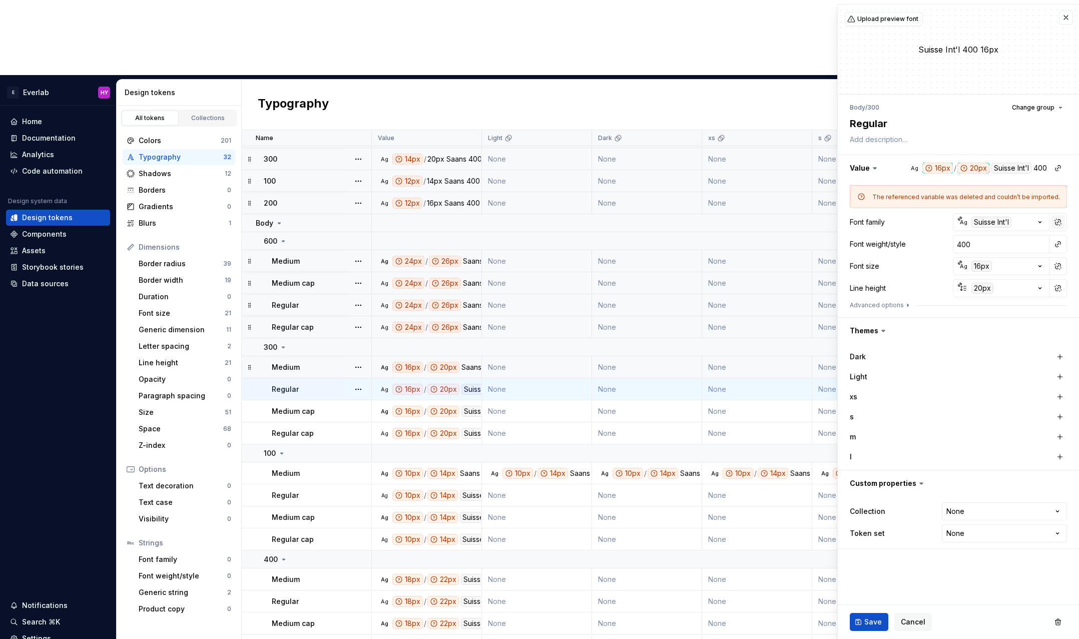
click at [1058, 221] on button "button" at bounding box center [1058, 222] width 14 height 14
click at [1016, 222] on input "Suisse Int'l" at bounding box center [1001, 222] width 97 height 18
type textarea "*"
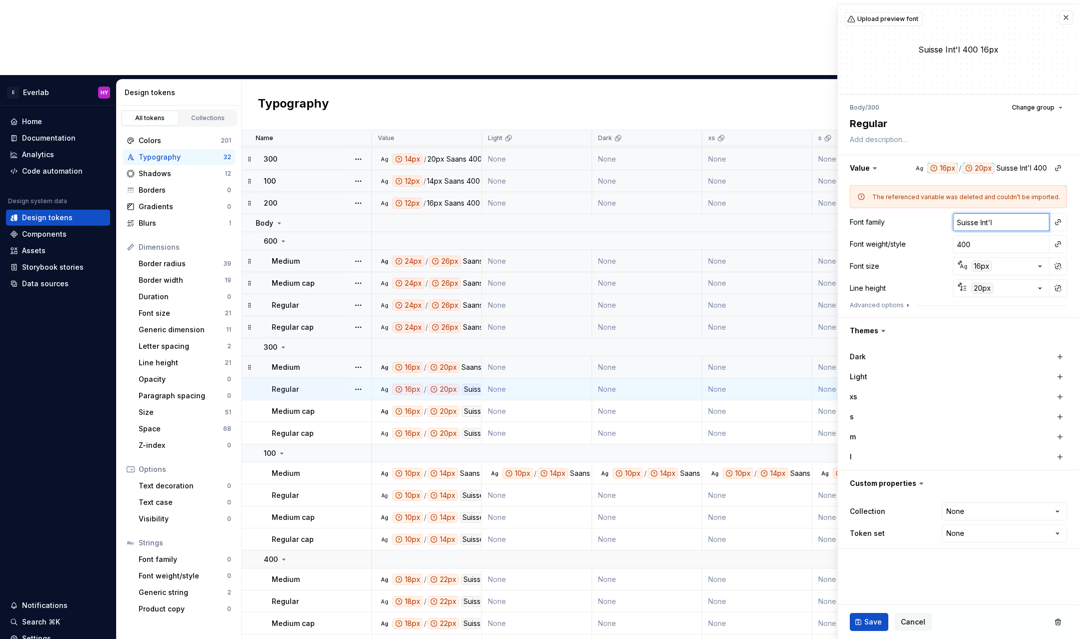
type input "S"
type textarea "*"
type input "Saans"
click at [867, 628] on button "Save" at bounding box center [869, 622] width 39 height 18
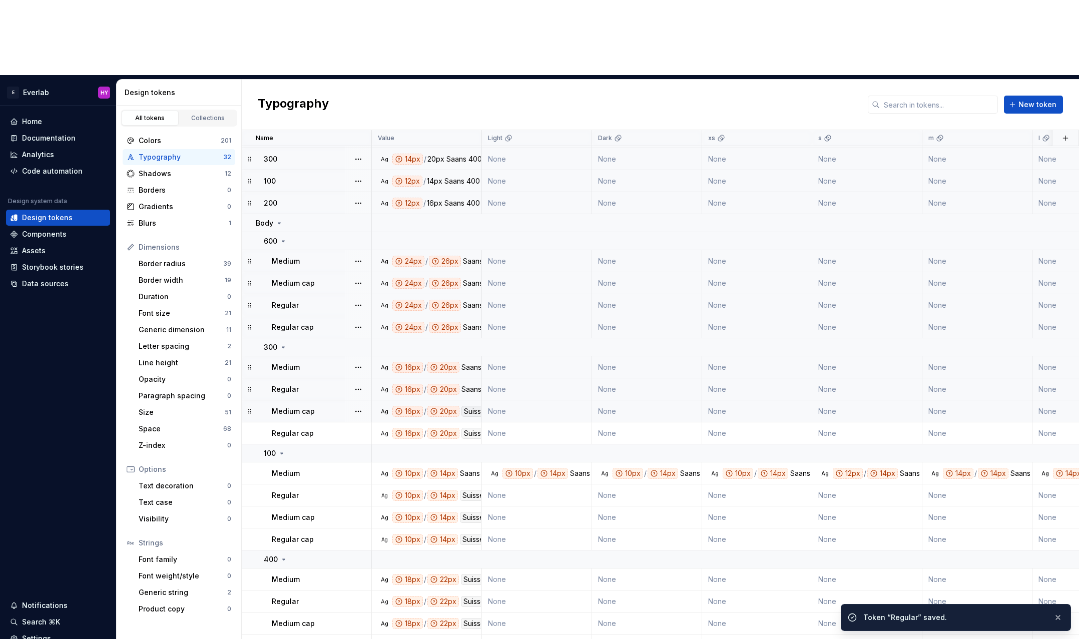
click at [468, 406] on div "Suisse Int'l" at bounding box center [481, 411] width 40 height 11
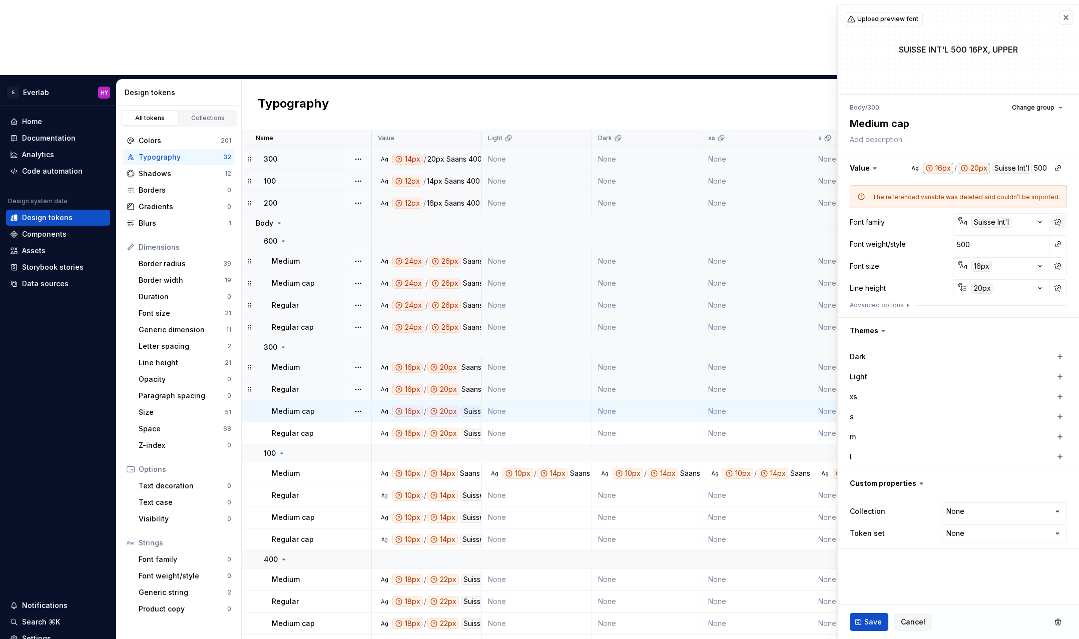
click at [1054, 223] on button "button" at bounding box center [1058, 222] width 14 height 14
click at [1009, 223] on input "Suisse Int'l" at bounding box center [1001, 222] width 97 height 18
type textarea "*"
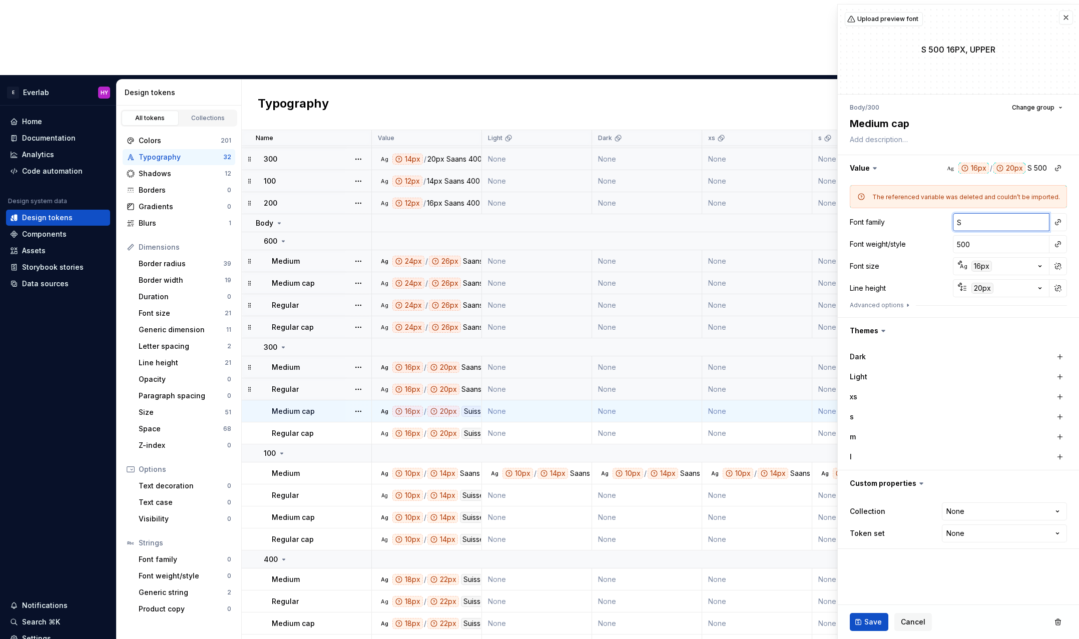
type input "Saans"
click at [864, 618] on span "Save" at bounding box center [873, 622] width 18 height 10
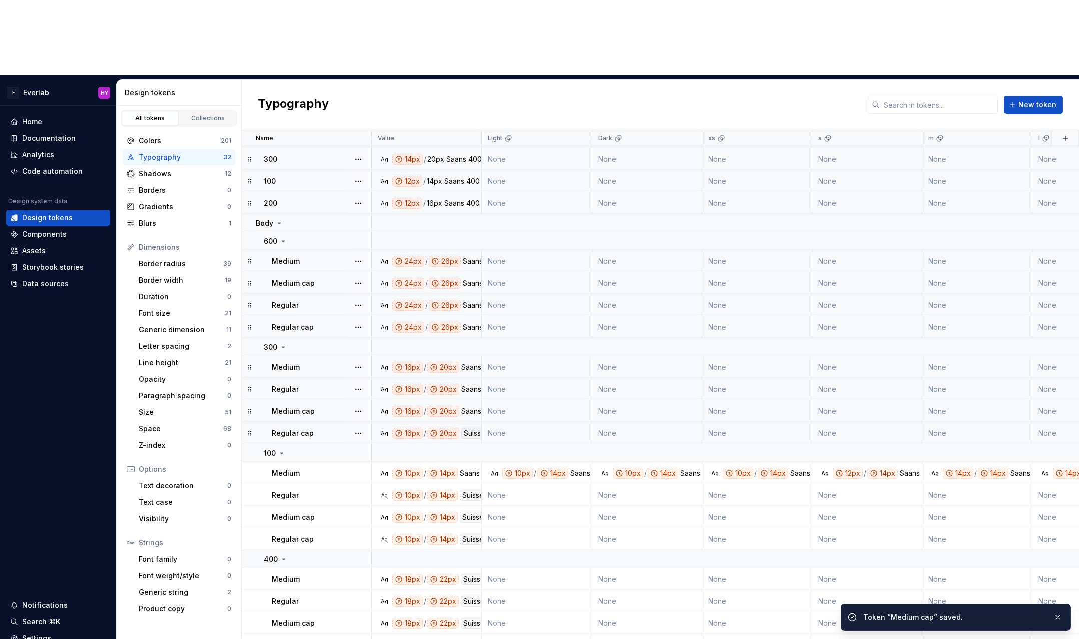
click at [468, 428] on div "Suisse Int'l" at bounding box center [481, 433] width 40 height 11
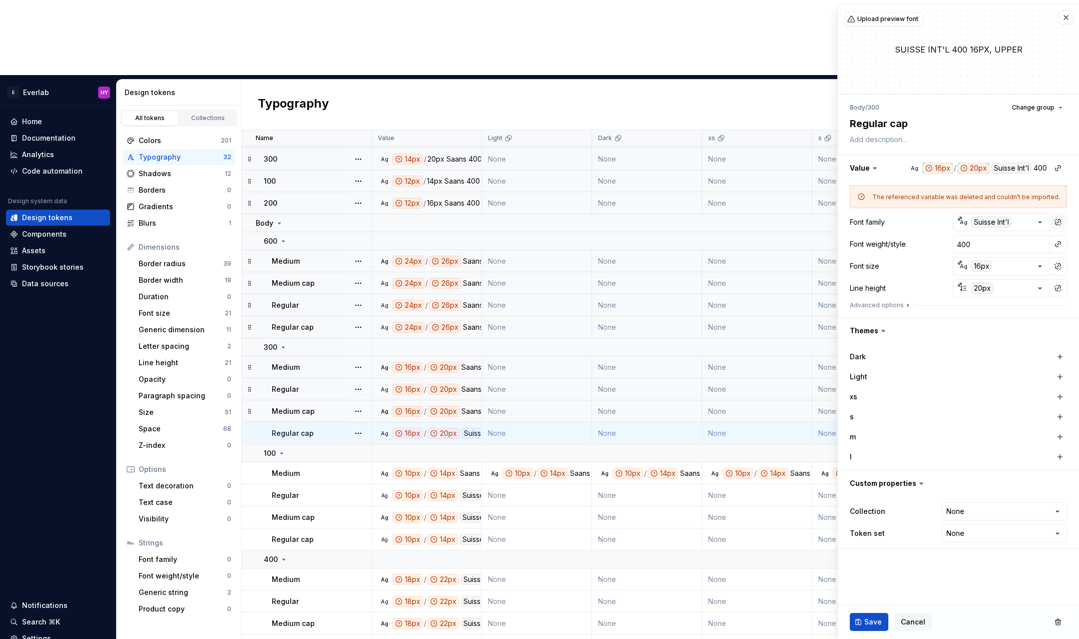
click at [1055, 224] on button "button" at bounding box center [1058, 222] width 14 height 14
click at [1019, 223] on input "Suisse Int'l" at bounding box center [1001, 222] width 97 height 18
type textarea "*"
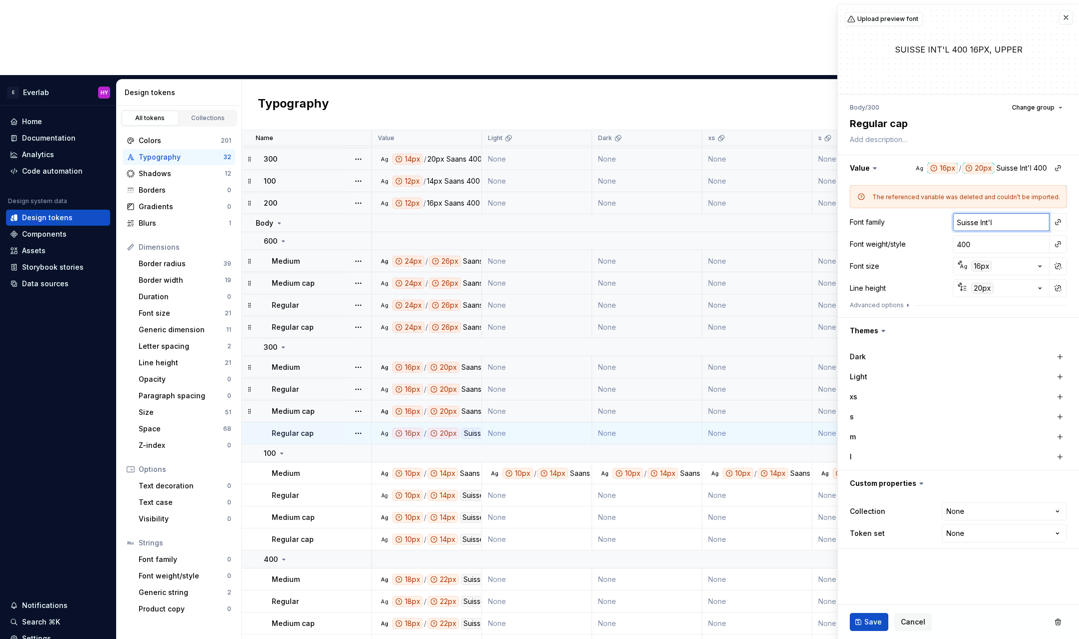
type input "S"
type textarea "*"
type input "Saans"
click at [860, 621] on button "Save" at bounding box center [869, 622] width 39 height 18
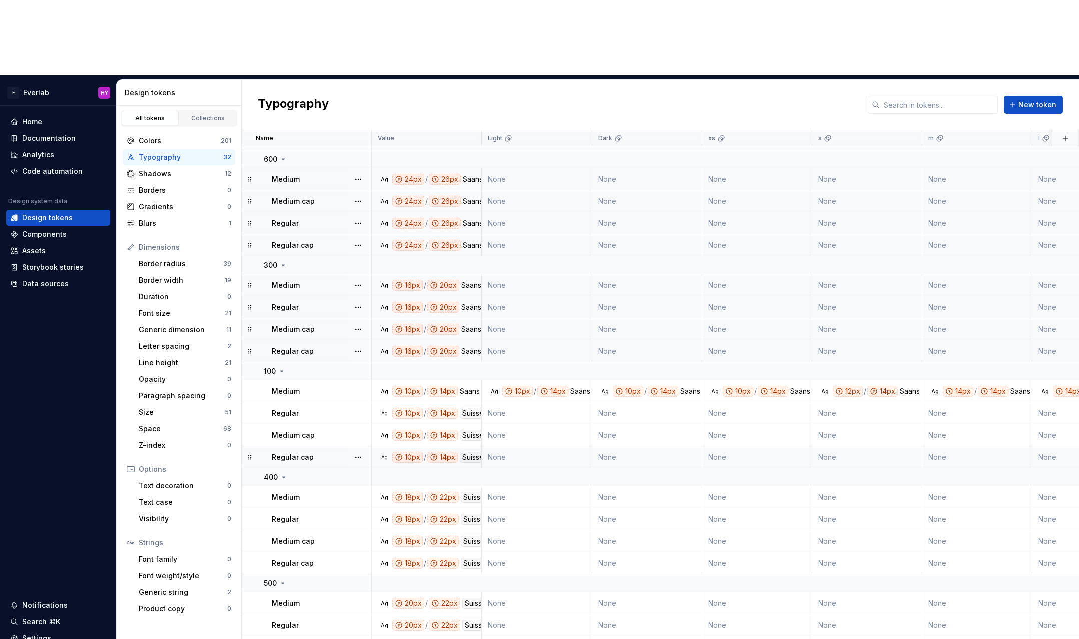
scroll to position [197, 0]
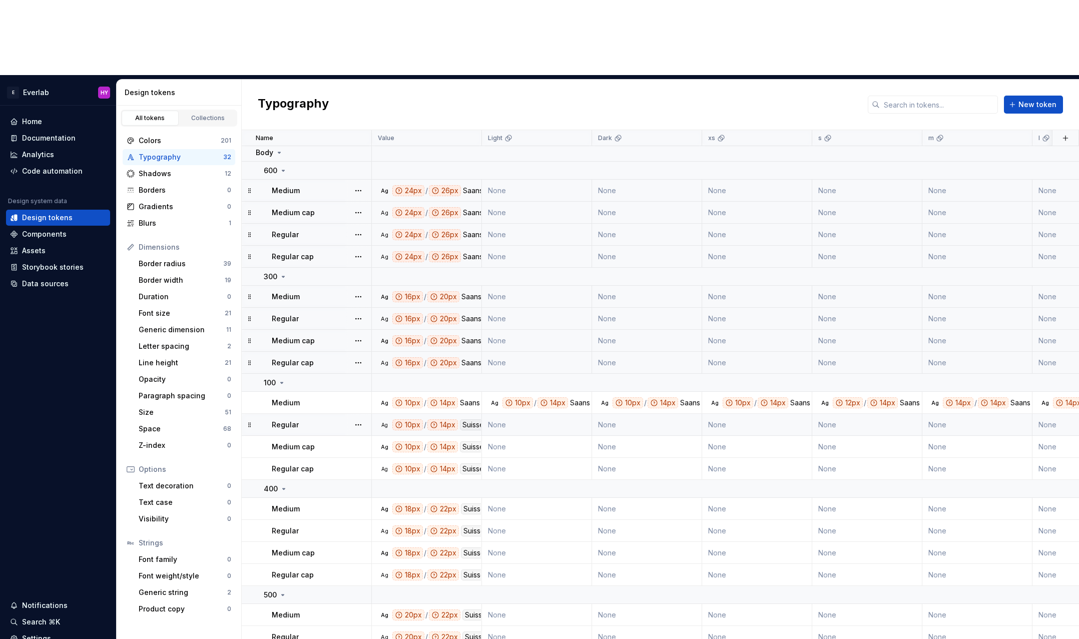
click at [467, 419] on div "Suisse Int'l" at bounding box center [480, 424] width 40 height 11
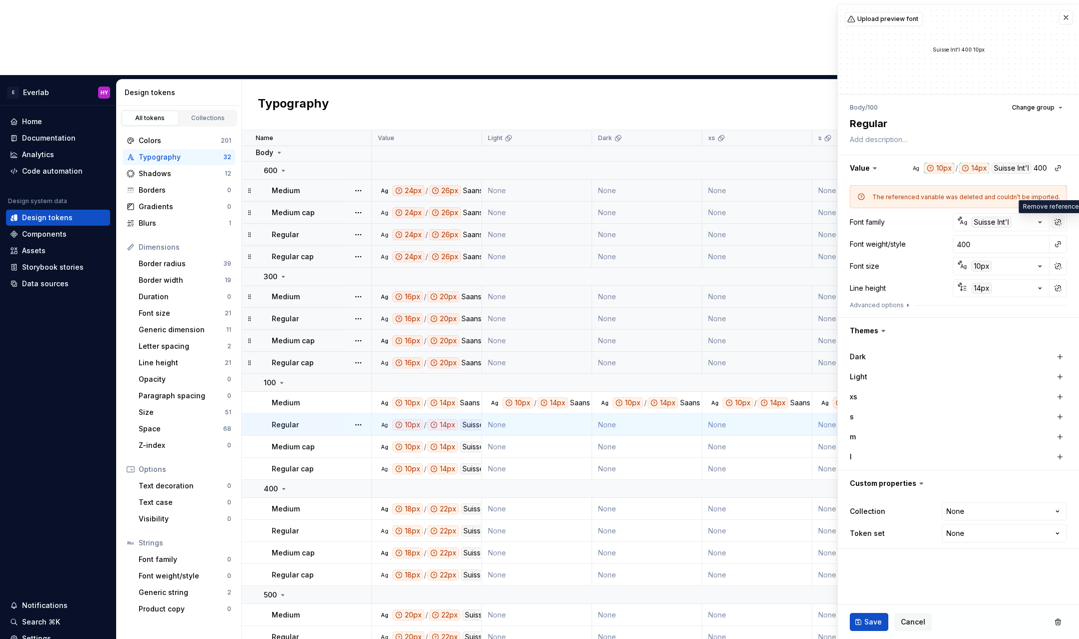
click at [1057, 224] on button "button" at bounding box center [1058, 222] width 14 height 14
click at [993, 224] on input "Suisse Int'l" at bounding box center [1001, 222] width 97 height 18
type textarea "*"
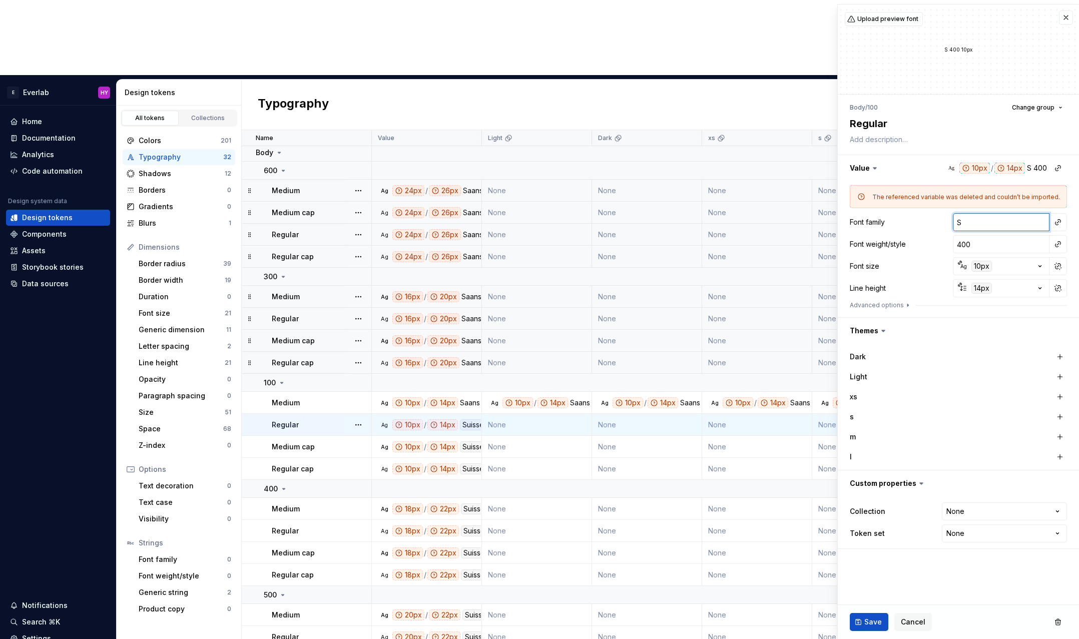
type input "Saans"
click at [862, 618] on button "Save" at bounding box center [869, 622] width 39 height 18
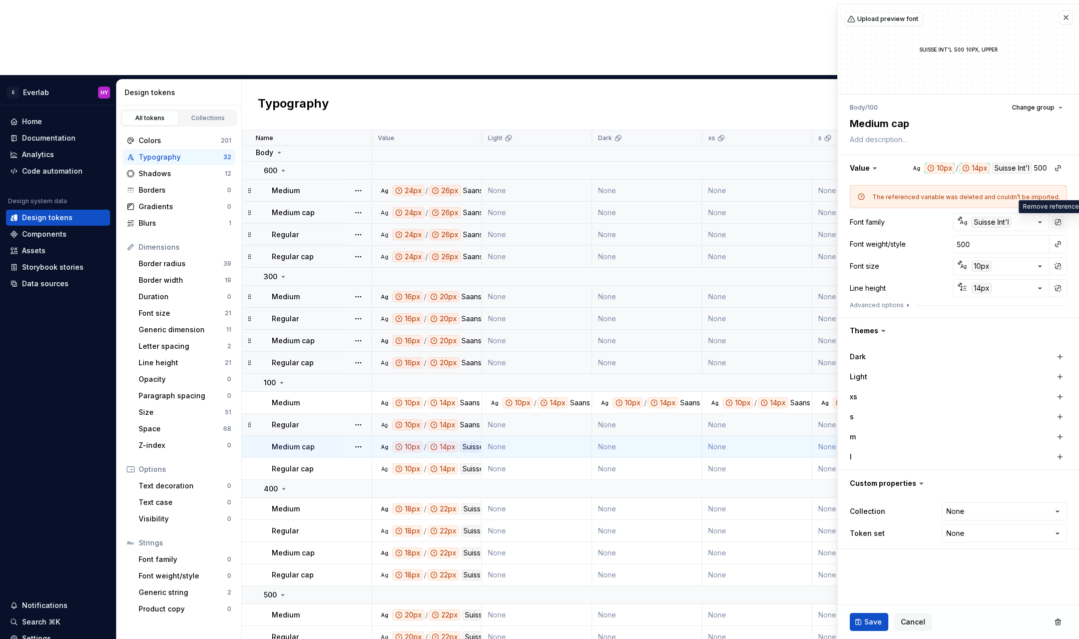
click at [1058, 222] on button "button" at bounding box center [1058, 222] width 14 height 14
click at [1011, 222] on input "Suisse Int'l" at bounding box center [1001, 222] width 97 height 18
type textarea "*"
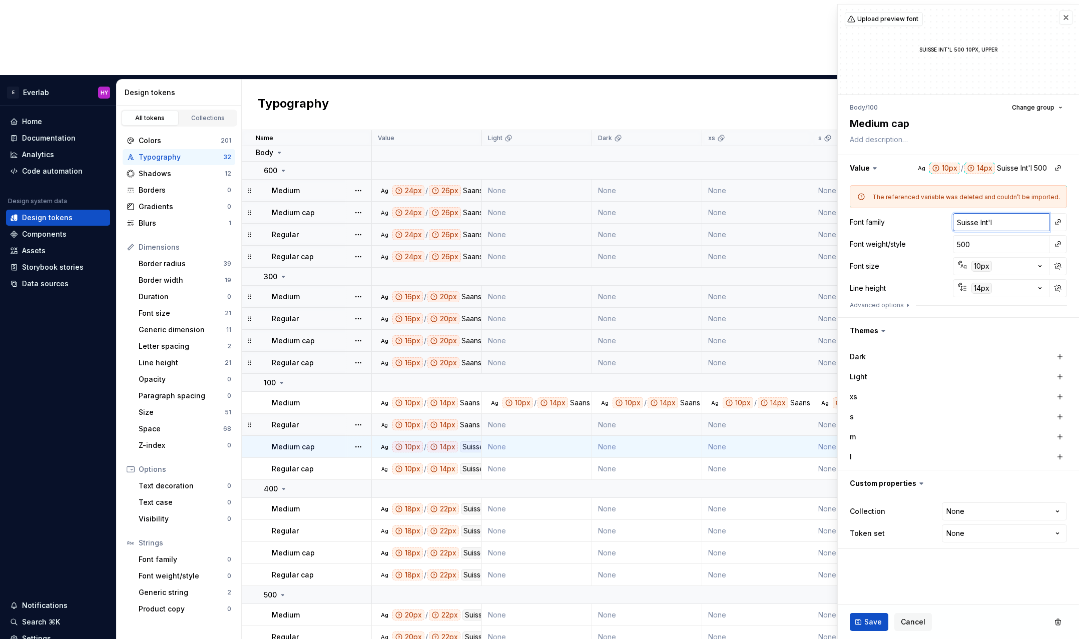
type input "S"
type textarea "*"
type input "Saans"
click at [870, 614] on button "Save" at bounding box center [869, 622] width 39 height 18
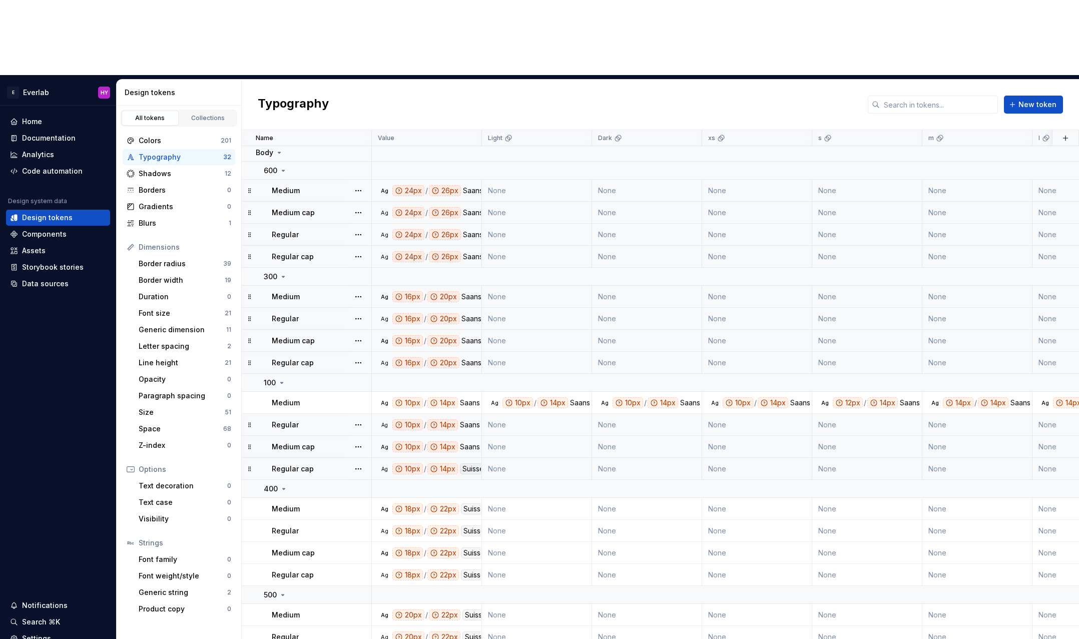
click at [464, 463] on div "Suisse Int'l" at bounding box center [480, 468] width 40 height 11
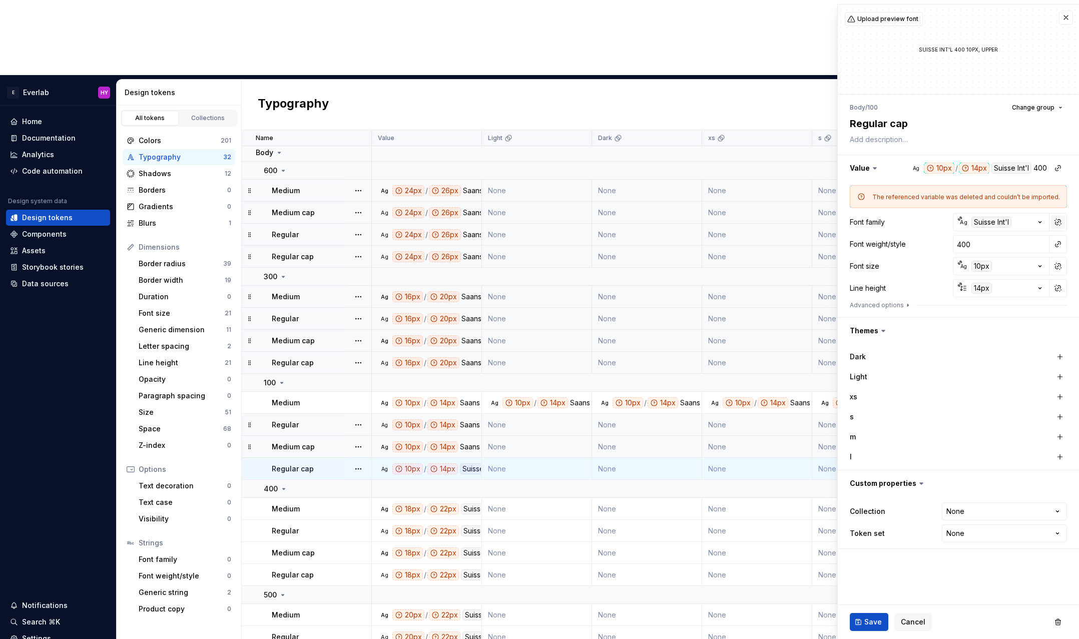
click at [1061, 221] on button "button" at bounding box center [1058, 222] width 14 height 14
click at [1017, 219] on input "Suisse Int'l" at bounding box center [1001, 222] width 97 height 18
type textarea "*"
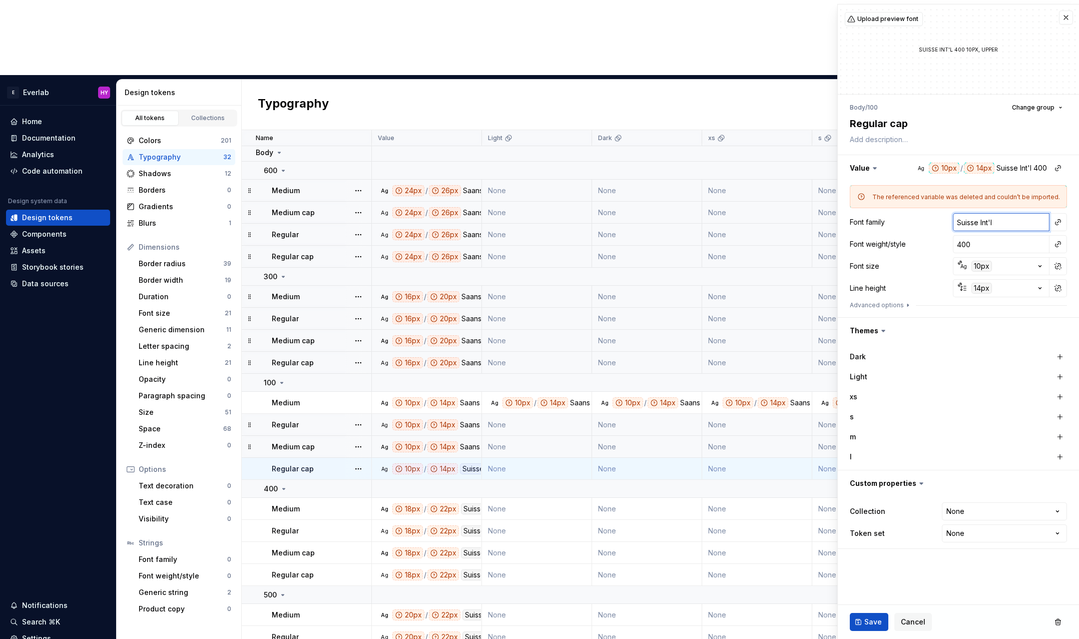
type input "S"
type textarea "*"
type input "Saans"
click at [862, 623] on button "Save" at bounding box center [869, 622] width 39 height 18
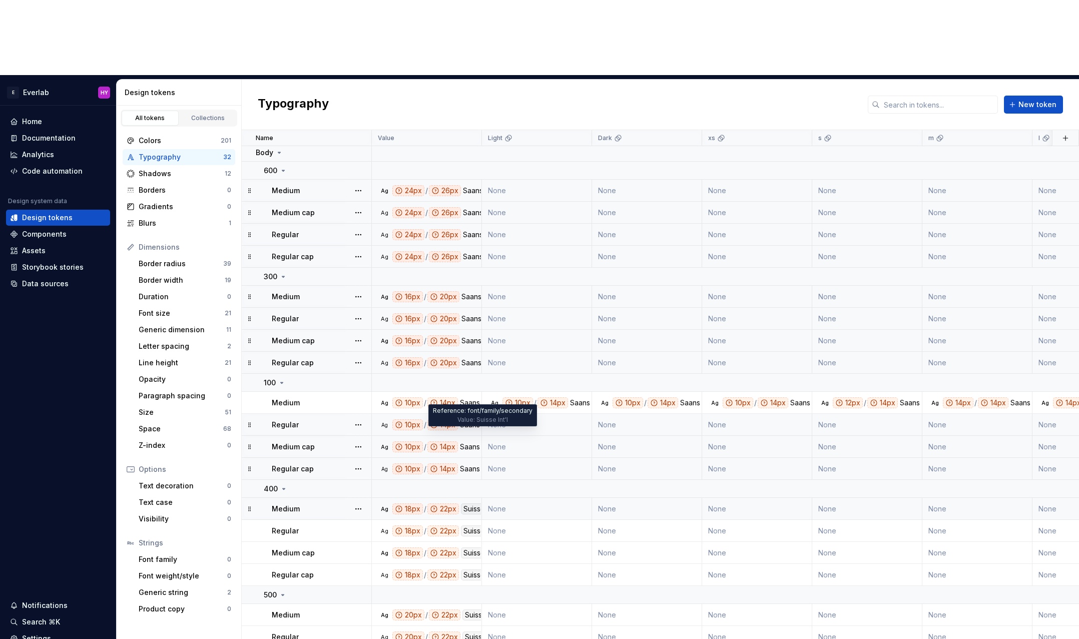
click at [471, 503] on div "Suisse Int'l" at bounding box center [481, 508] width 40 height 11
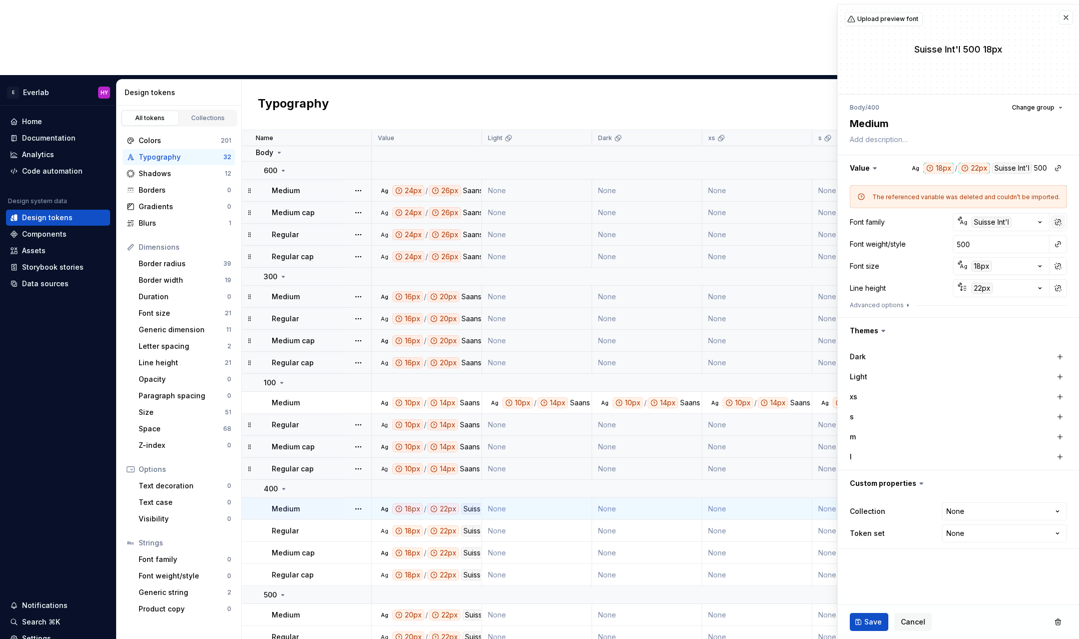
click at [1061, 220] on button "button" at bounding box center [1058, 222] width 14 height 14
click at [1020, 217] on input "Suisse Int'l" at bounding box center [1001, 222] width 97 height 18
type textarea "*"
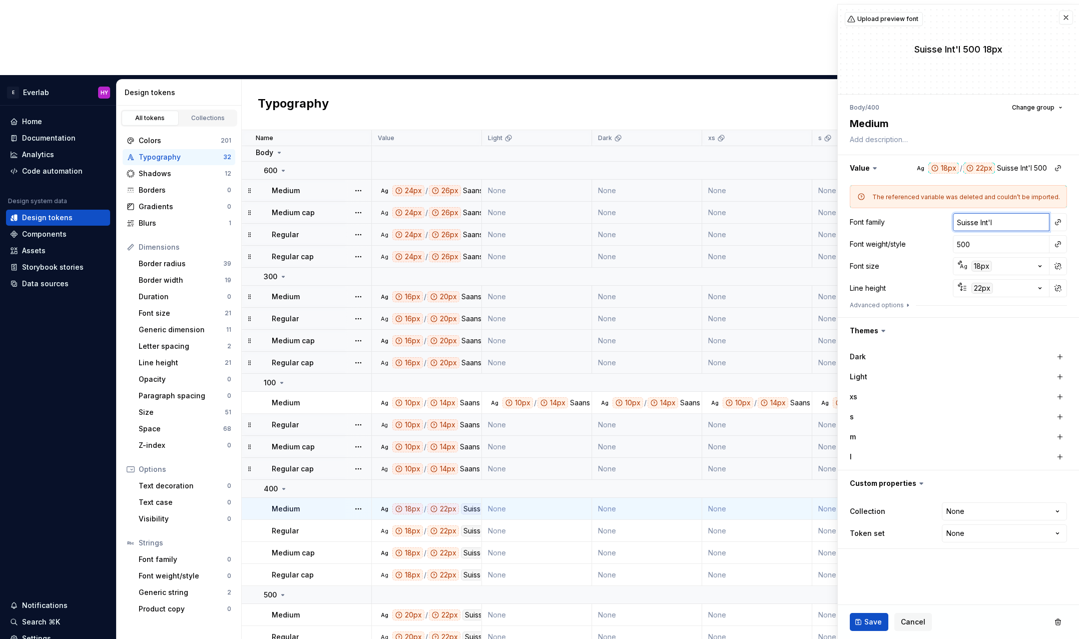
type input "S"
type textarea "*"
type input "Sa"
type textarea "*"
type input "Saans"
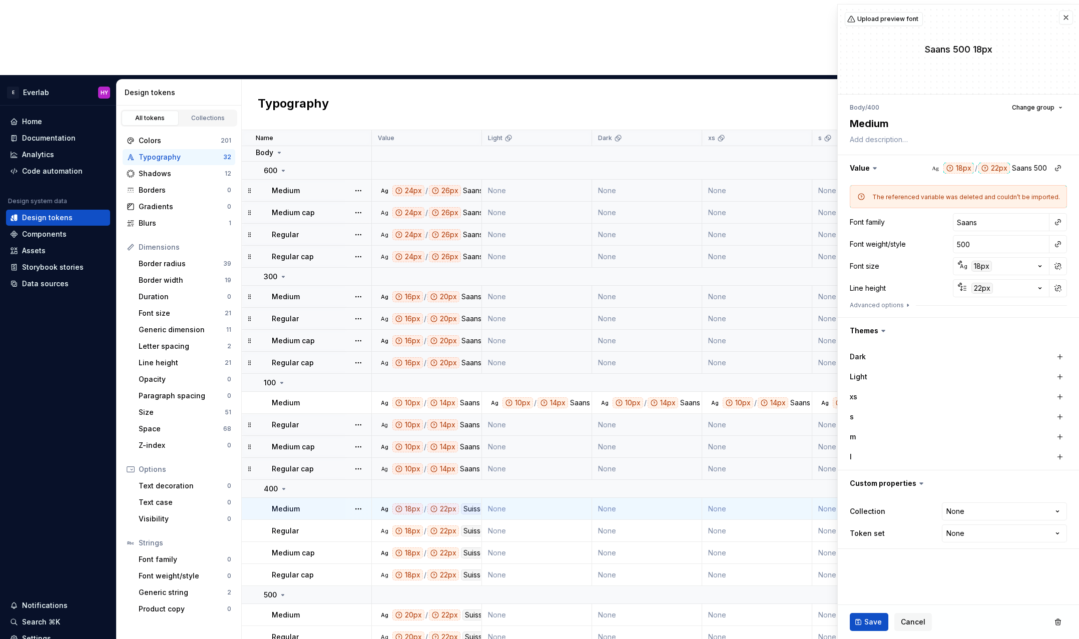
click at [856, 620] on button "Save" at bounding box center [869, 622] width 39 height 18
type textarea "*"
